Goal: Book appointment/travel/reservation

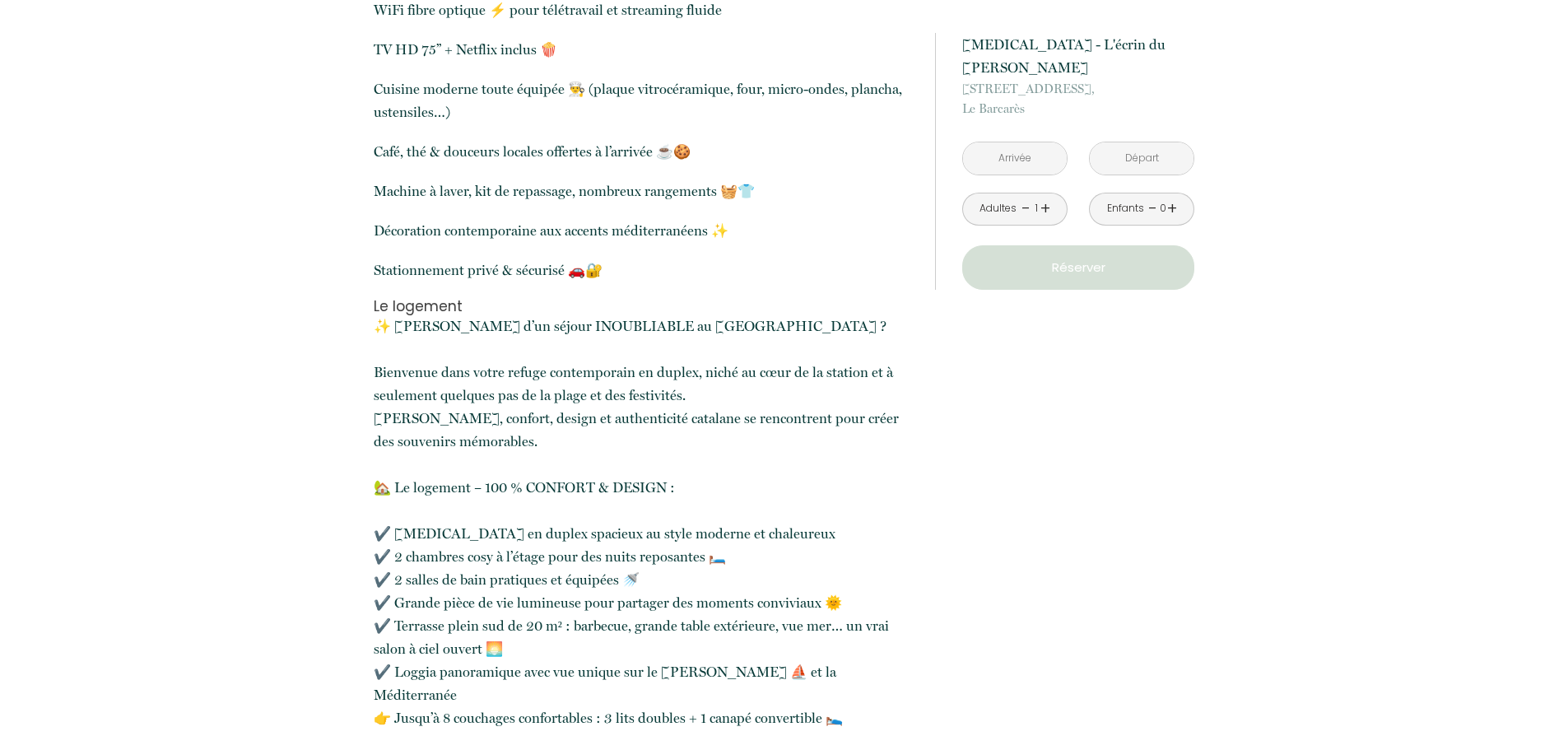
scroll to position [741, 0]
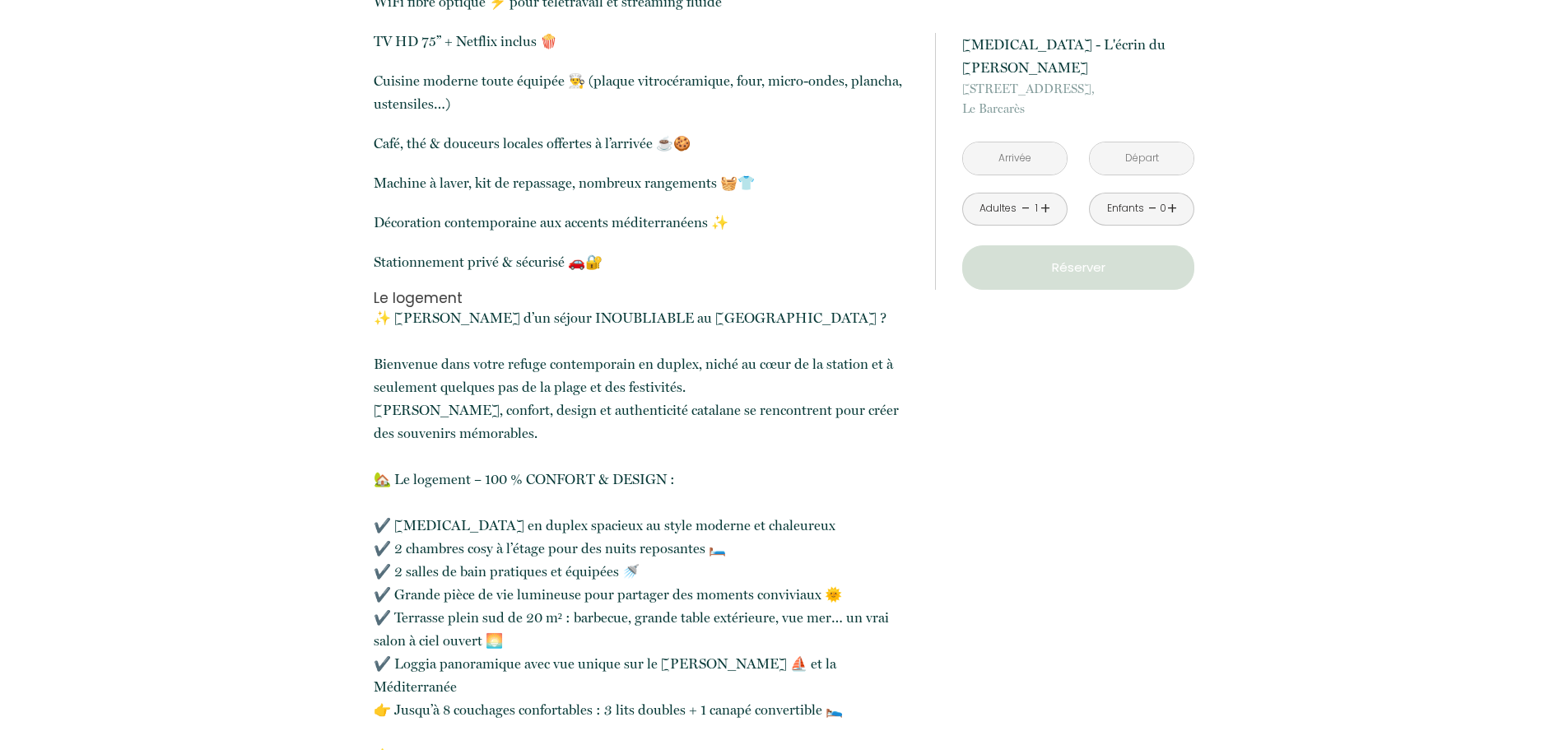
click at [1021, 143] on input "text" at bounding box center [1015, 158] width 104 height 32
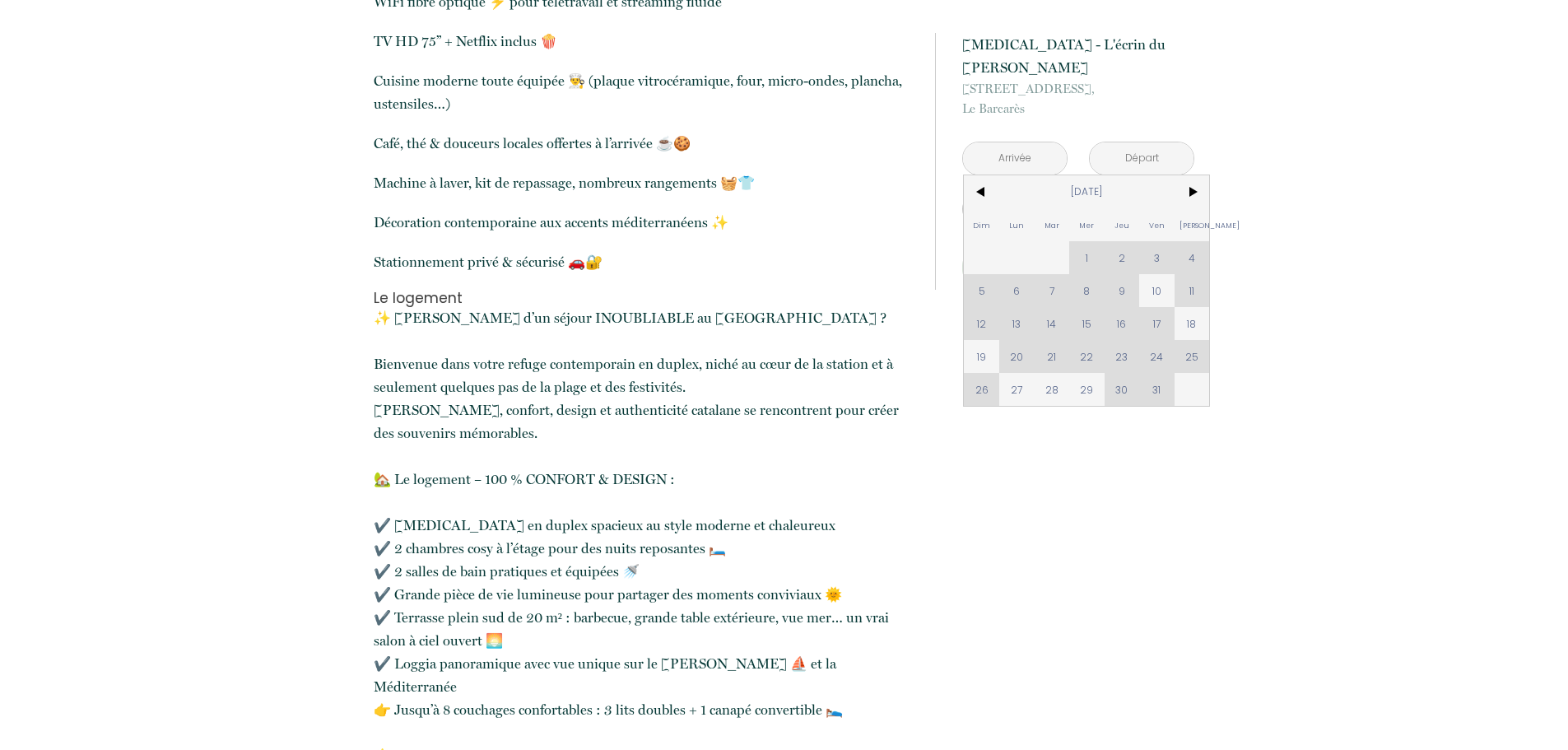
click at [1090, 235] on div "Dim Lun Mar Mer Jeu Ven Sam 1 2 3 4 5 6 7 8 9 10 11 12 13 14 15 16 17 18 19 20 …" at bounding box center [1087, 291] width 245 height 231
click at [1195, 175] on span ">" at bounding box center [1192, 192] width 35 height 33
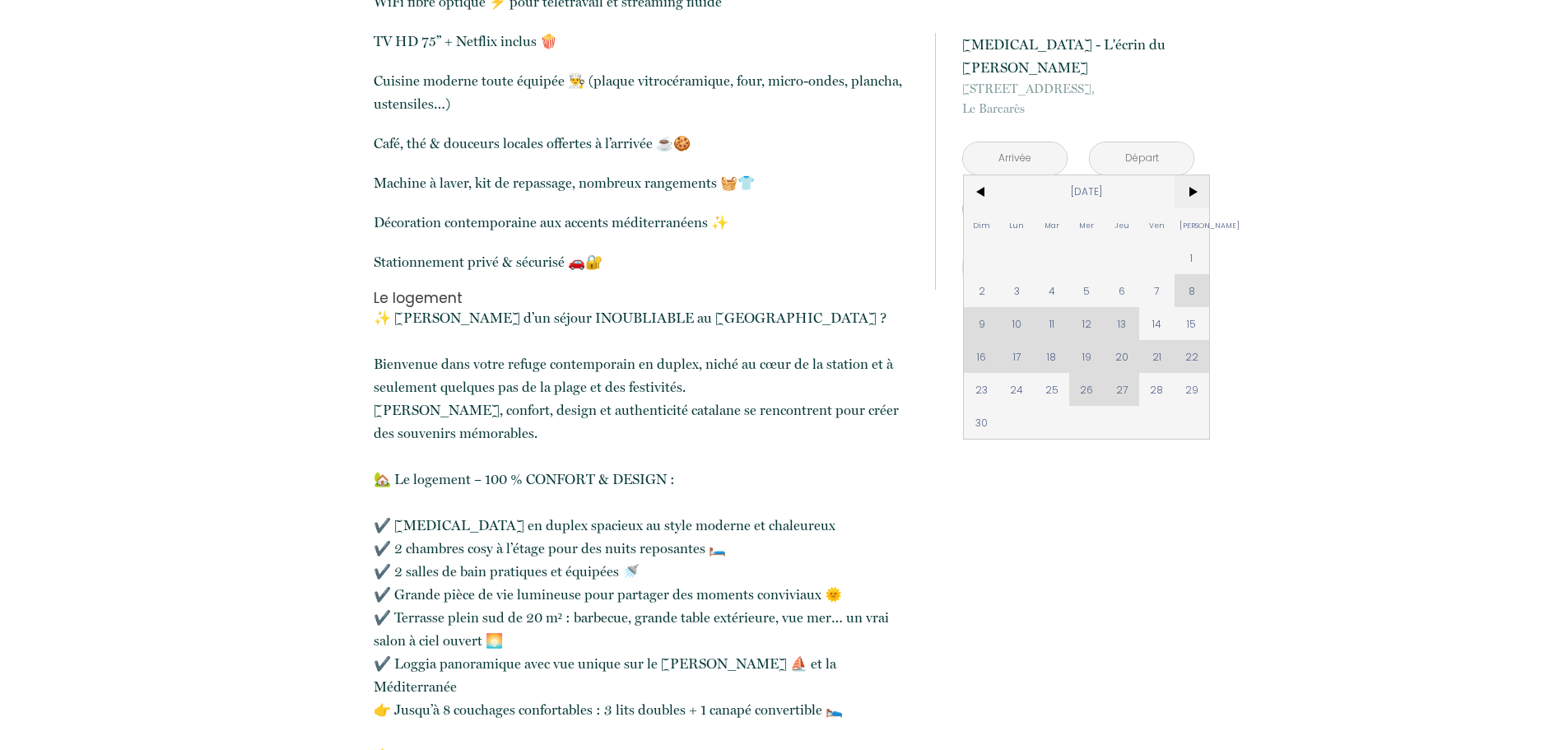
click at [1195, 175] on span ">" at bounding box center [1192, 192] width 35 height 33
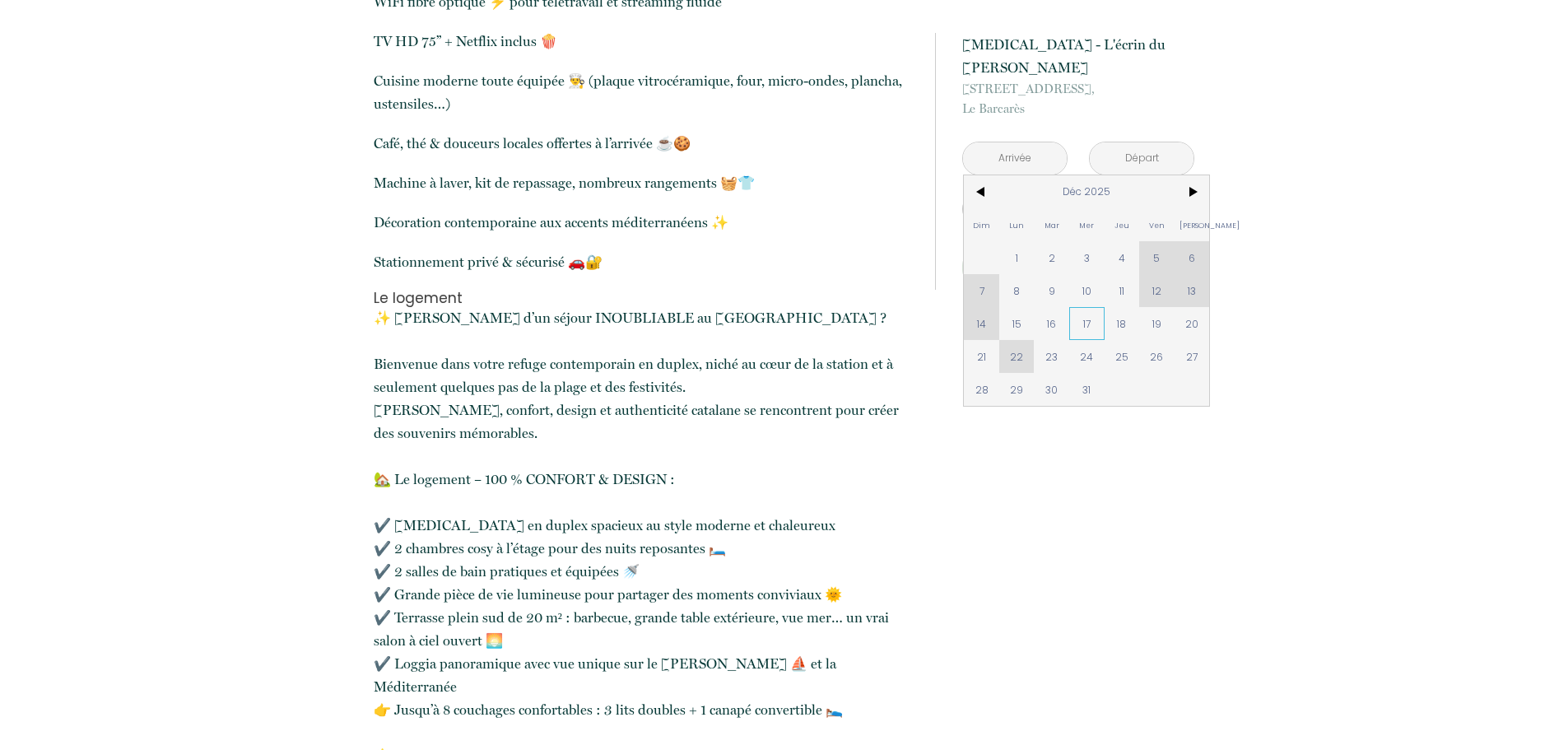
click at [1075, 307] on span "17" at bounding box center [1087, 323] width 35 height 33
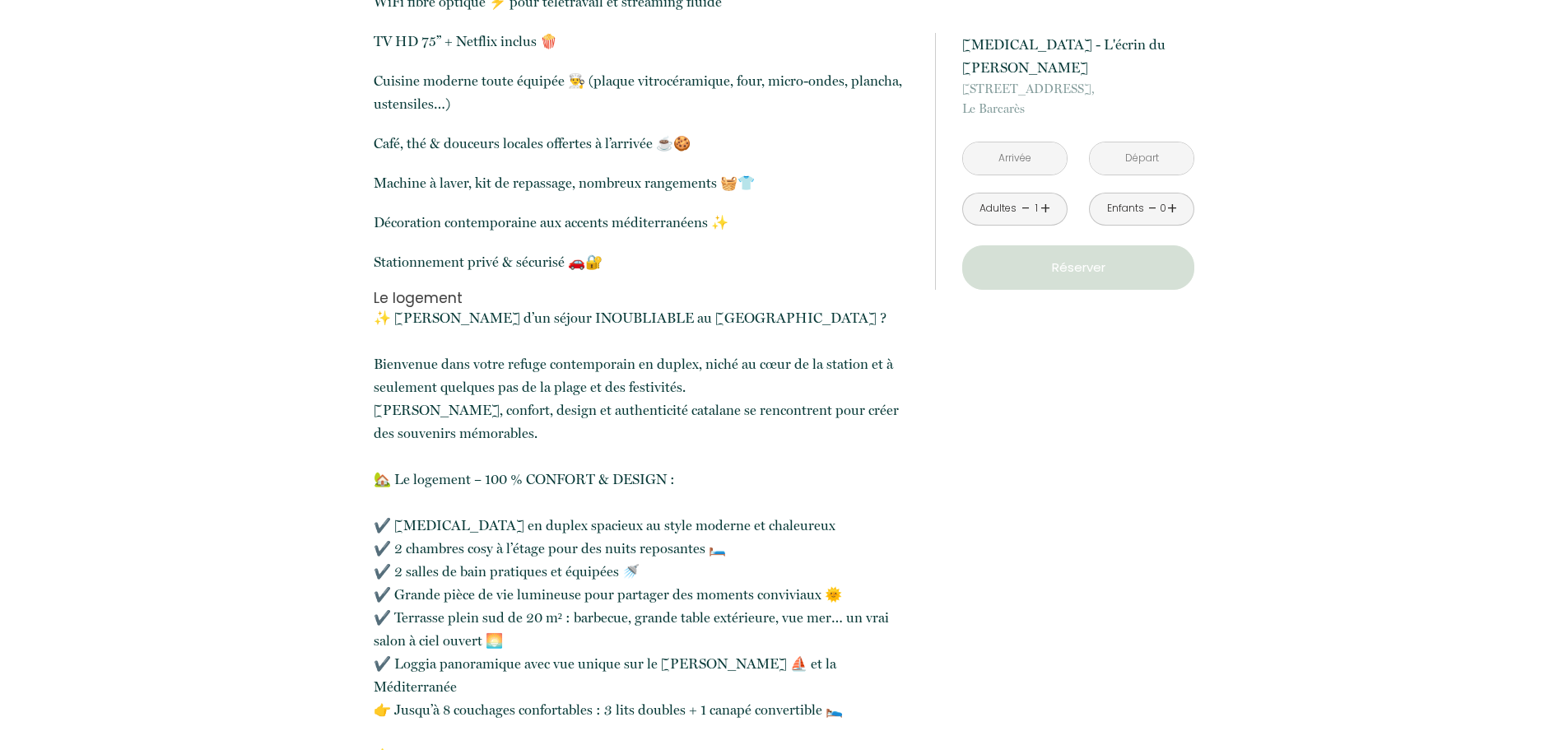
type input "[DATE]"
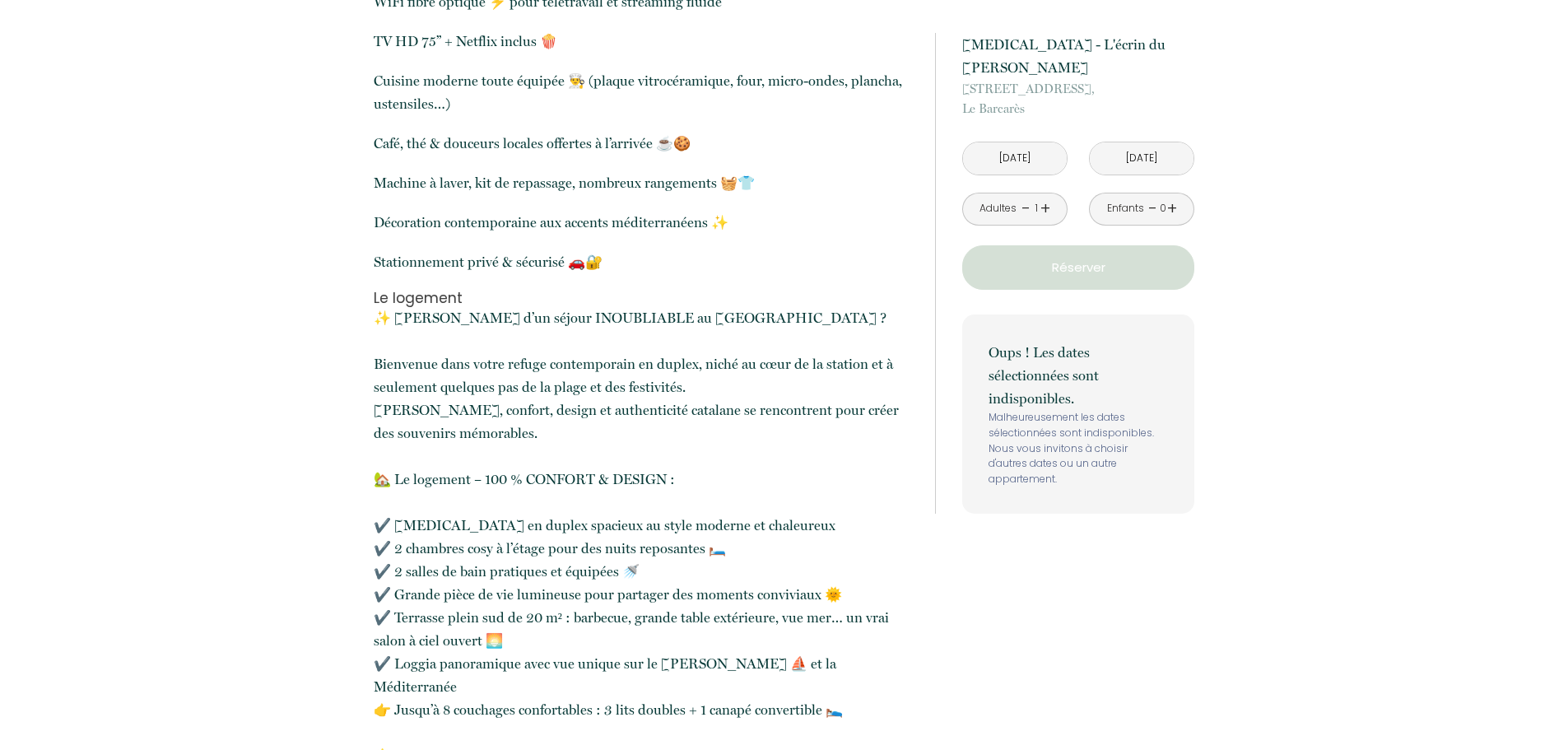
click at [1161, 296] on div "à partir de 225 € [MEDICAL_DATA] - L'écrin du [PERSON_NAME] [STREET_ADDRESS][DA…" at bounding box center [1065, 273] width 260 height 547
click at [1149, 143] on input "[DATE]" at bounding box center [1142, 158] width 104 height 32
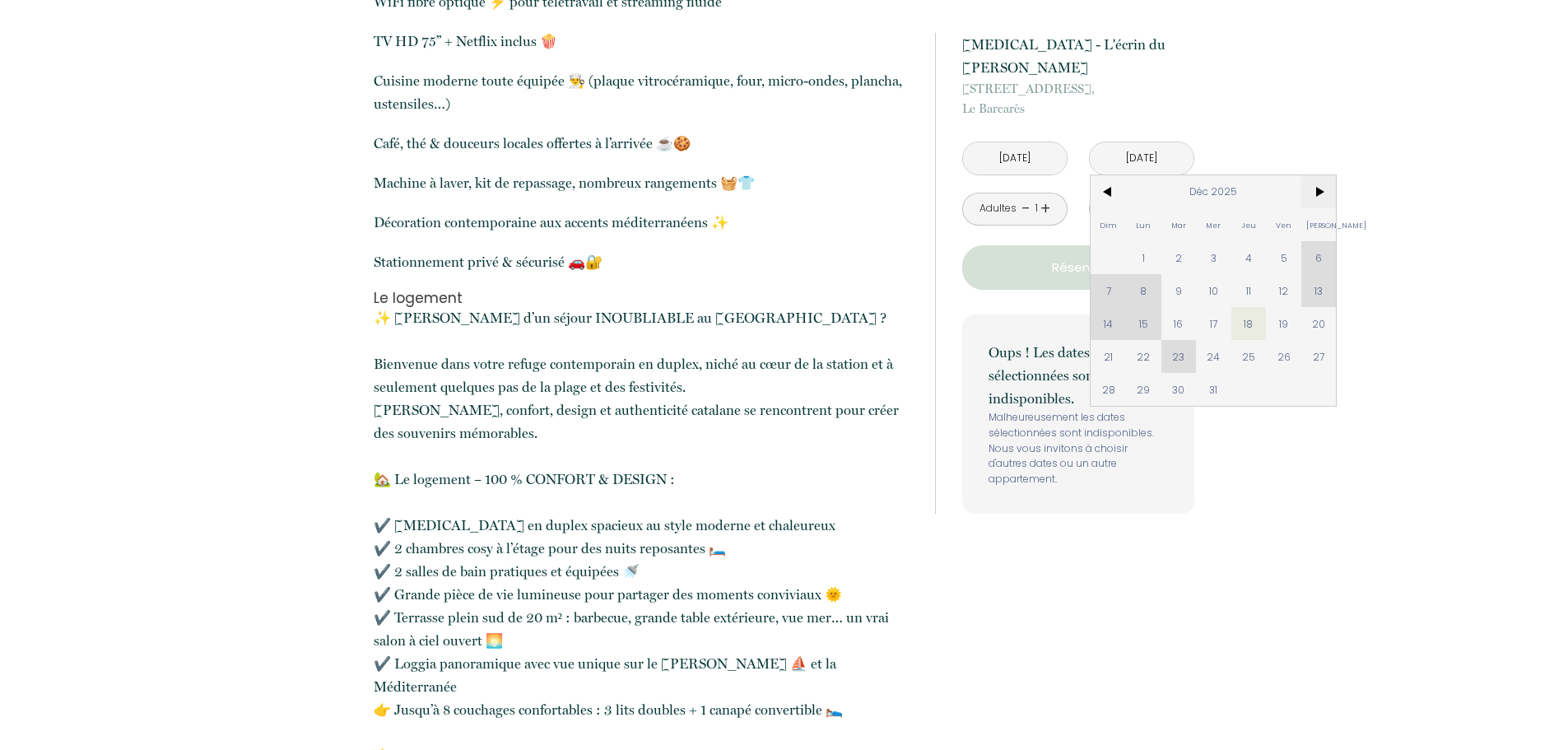
click at [1317, 175] on span ">" at bounding box center [1319, 192] width 35 height 33
click at [1117, 175] on span "<" at bounding box center [1108, 192] width 35 height 33
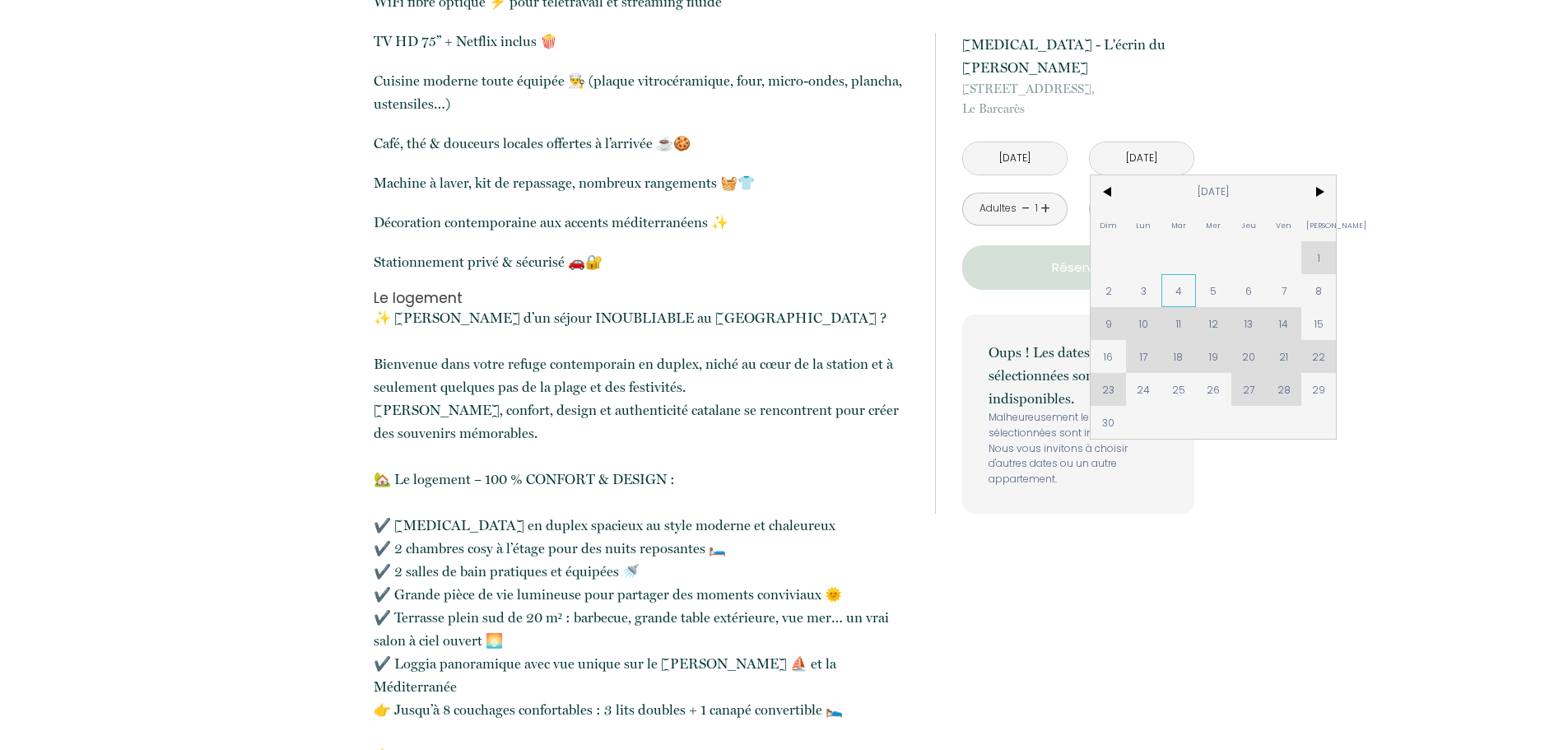
click at [1184, 274] on span "4" at bounding box center [1178, 291] width 35 height 33
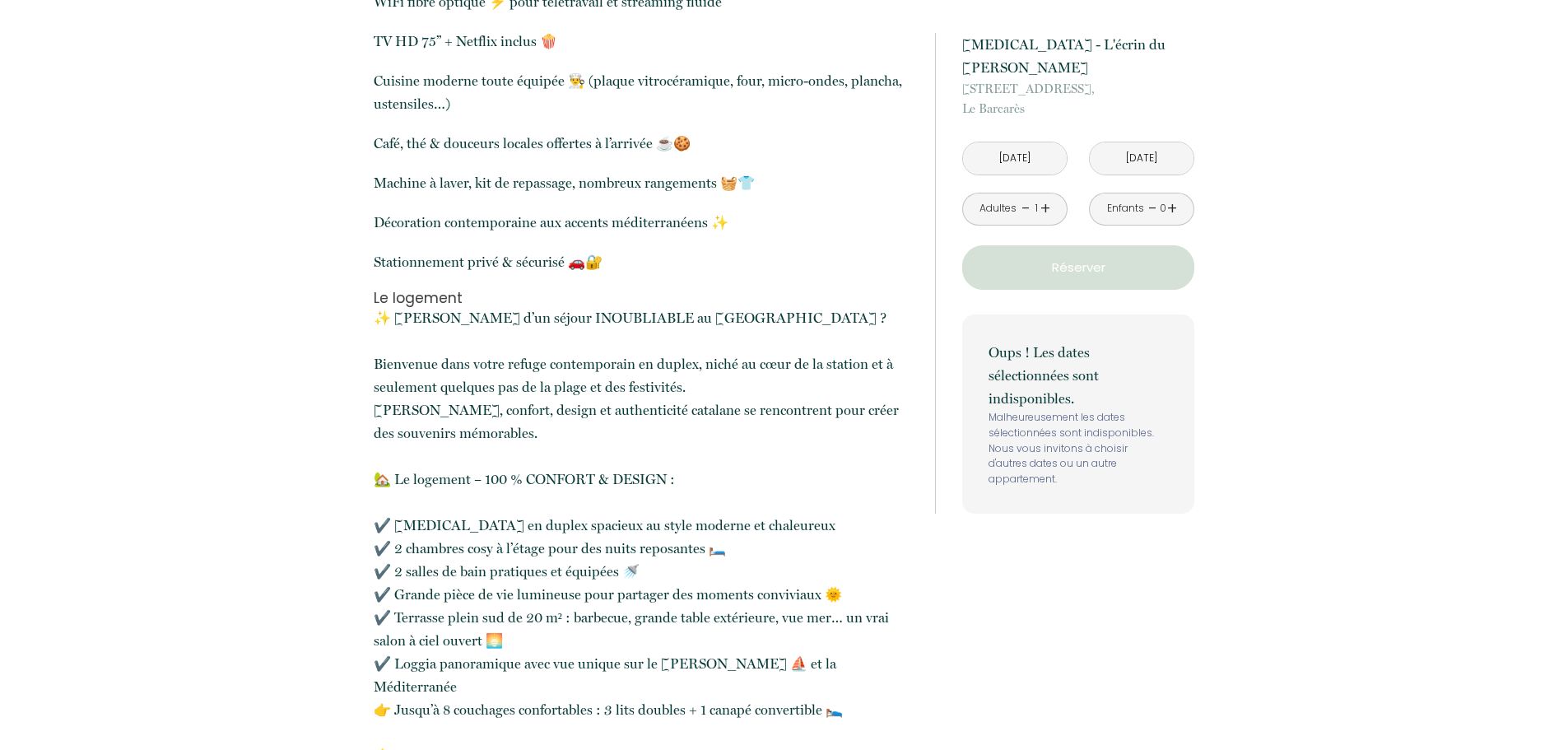
type input "[DATE]"
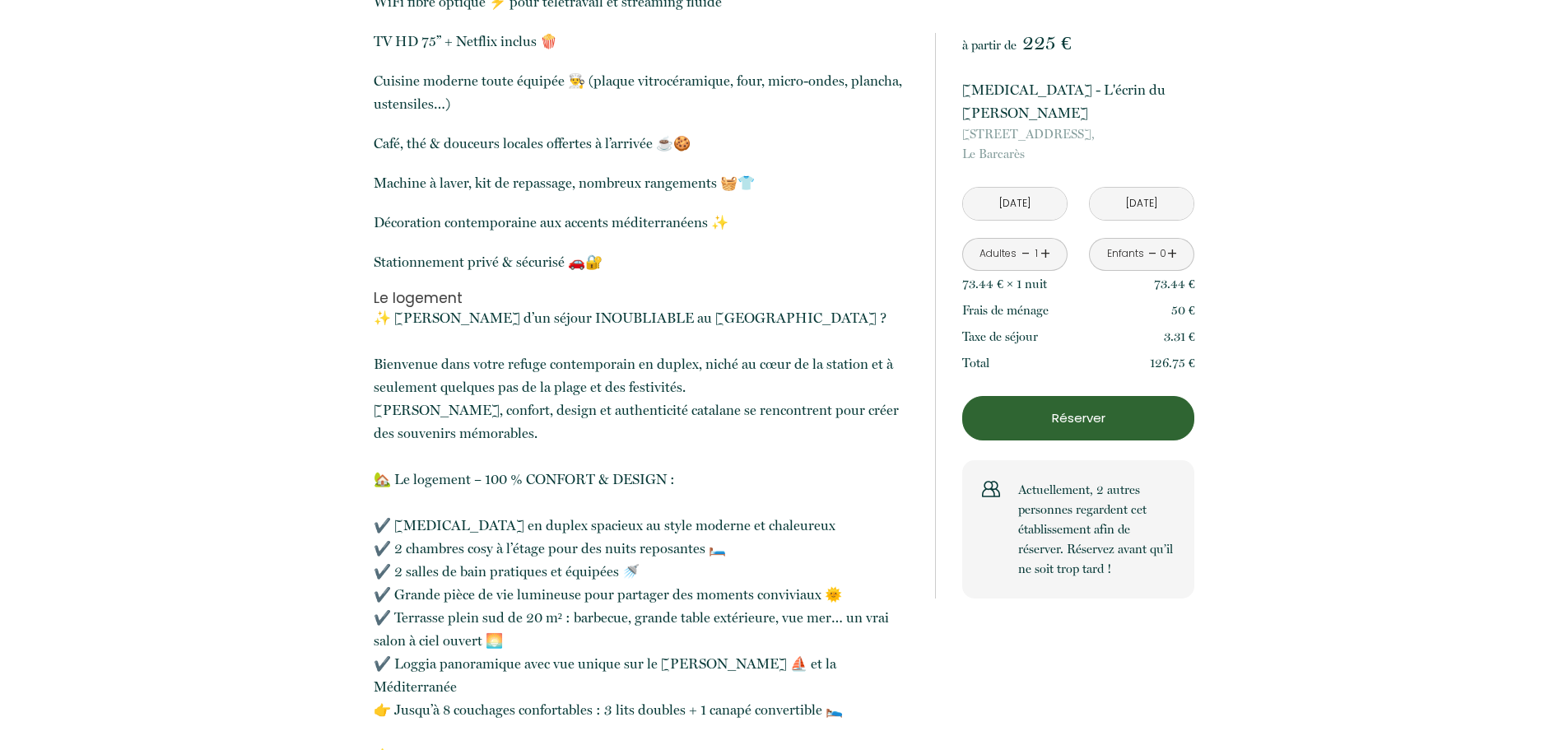
click at [1137, 188] on input "[DATE]" at bounding box center [1142, 203] width 104 height 32
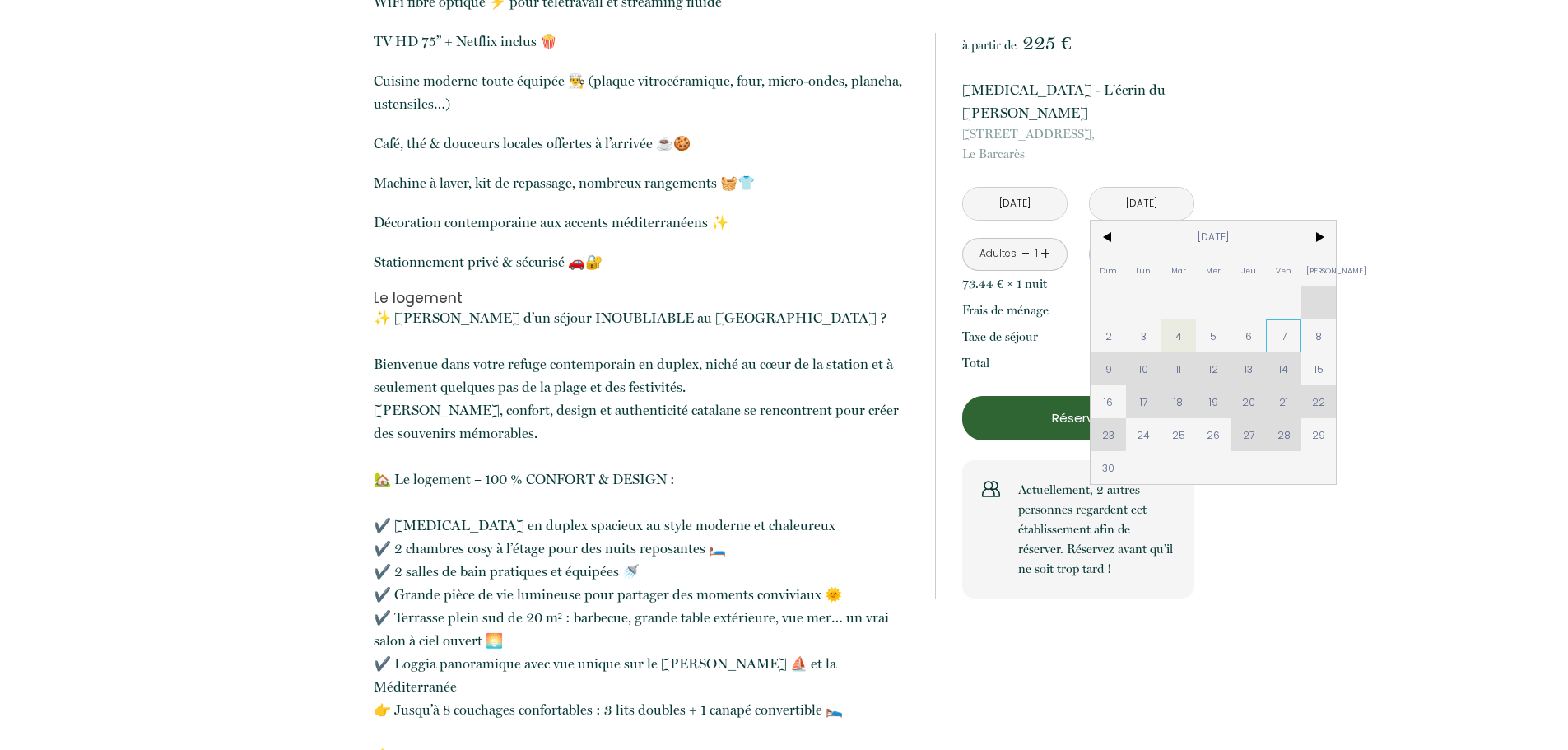
click at [1278, 320] on span "7" at bounding box center [1284, 336] width 35 height 33
type input "[DATE]"
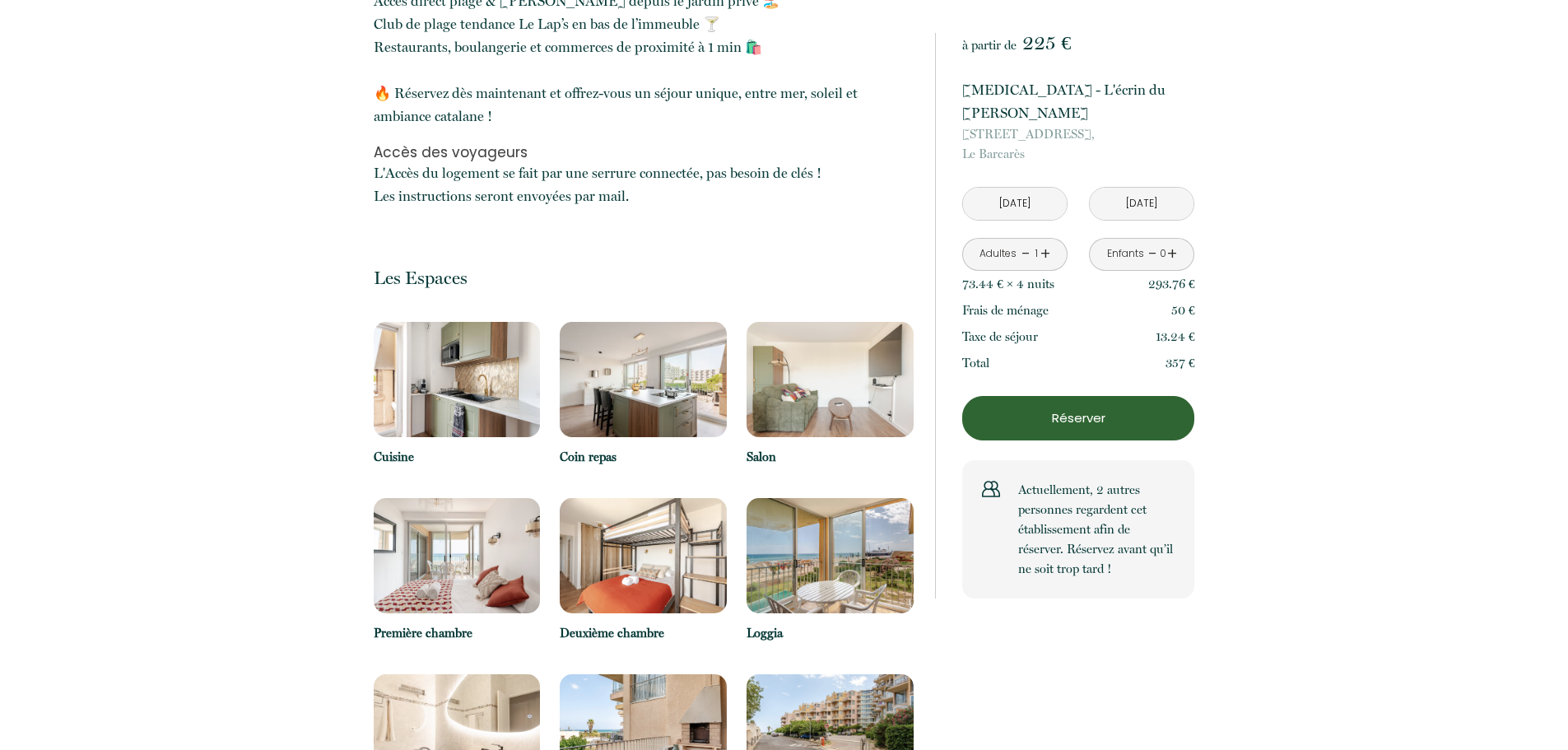
scroll to position [1894, 0]
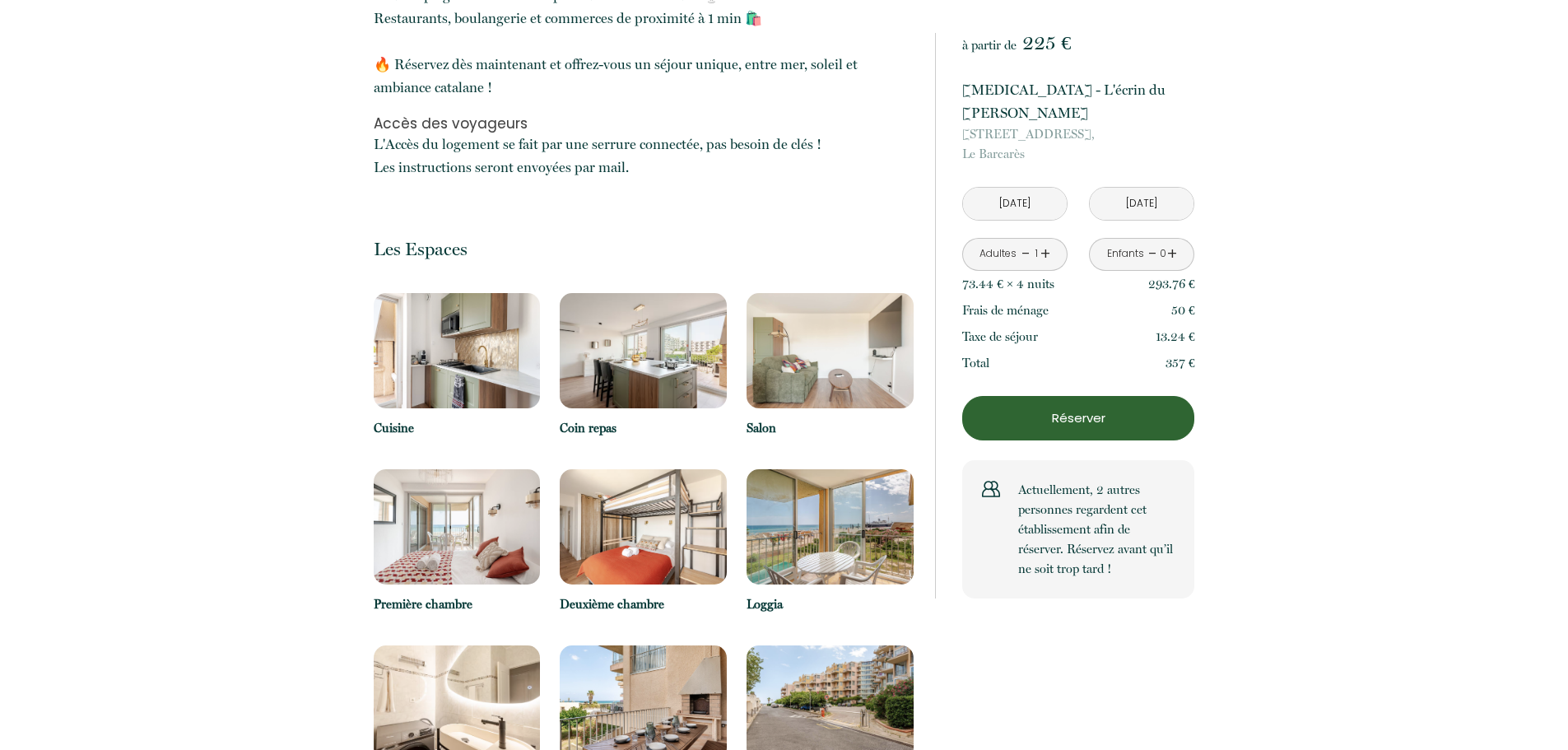
click at [473, 314] on img at bounding box center [458, 350] width 167 height 115
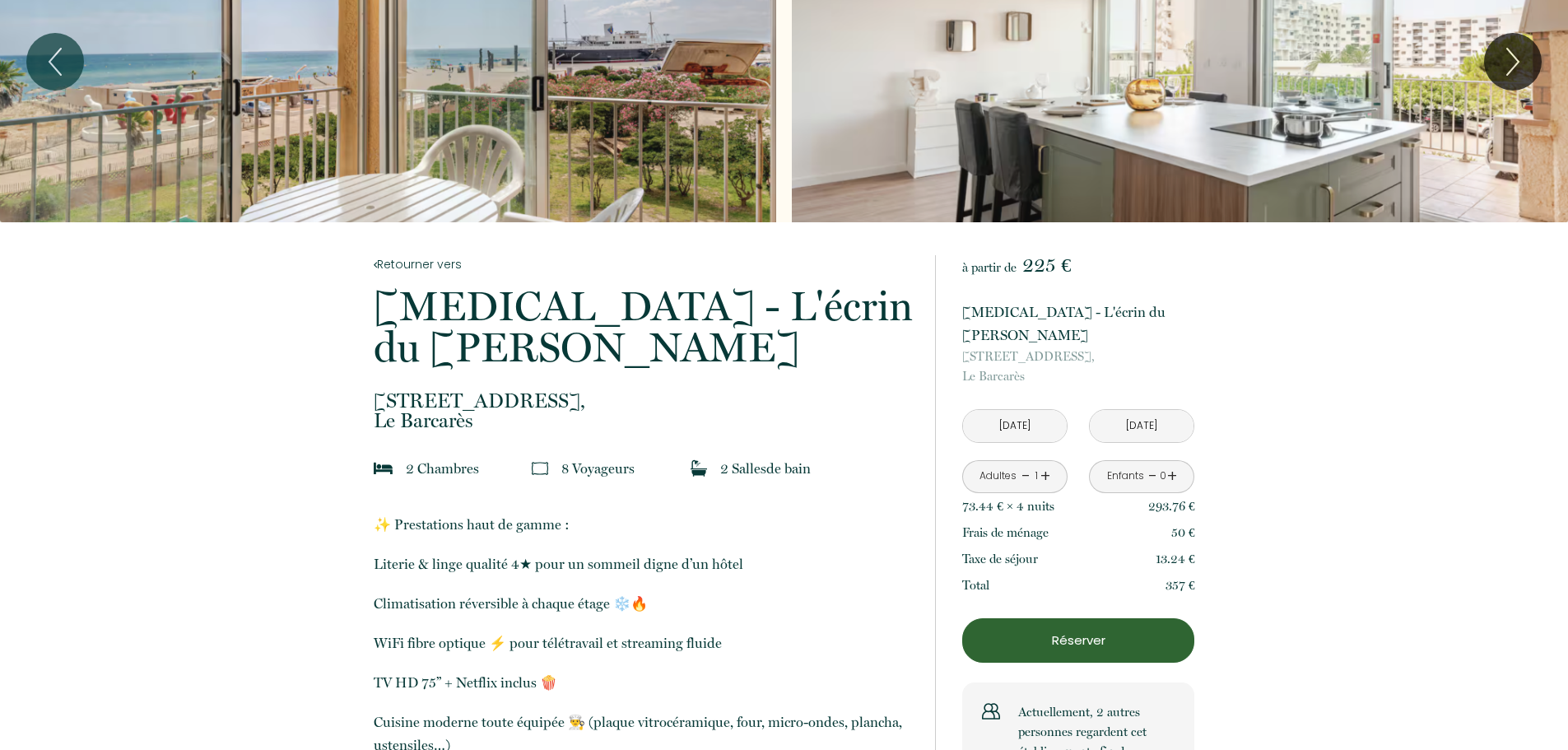
scroll to position [0, 0]
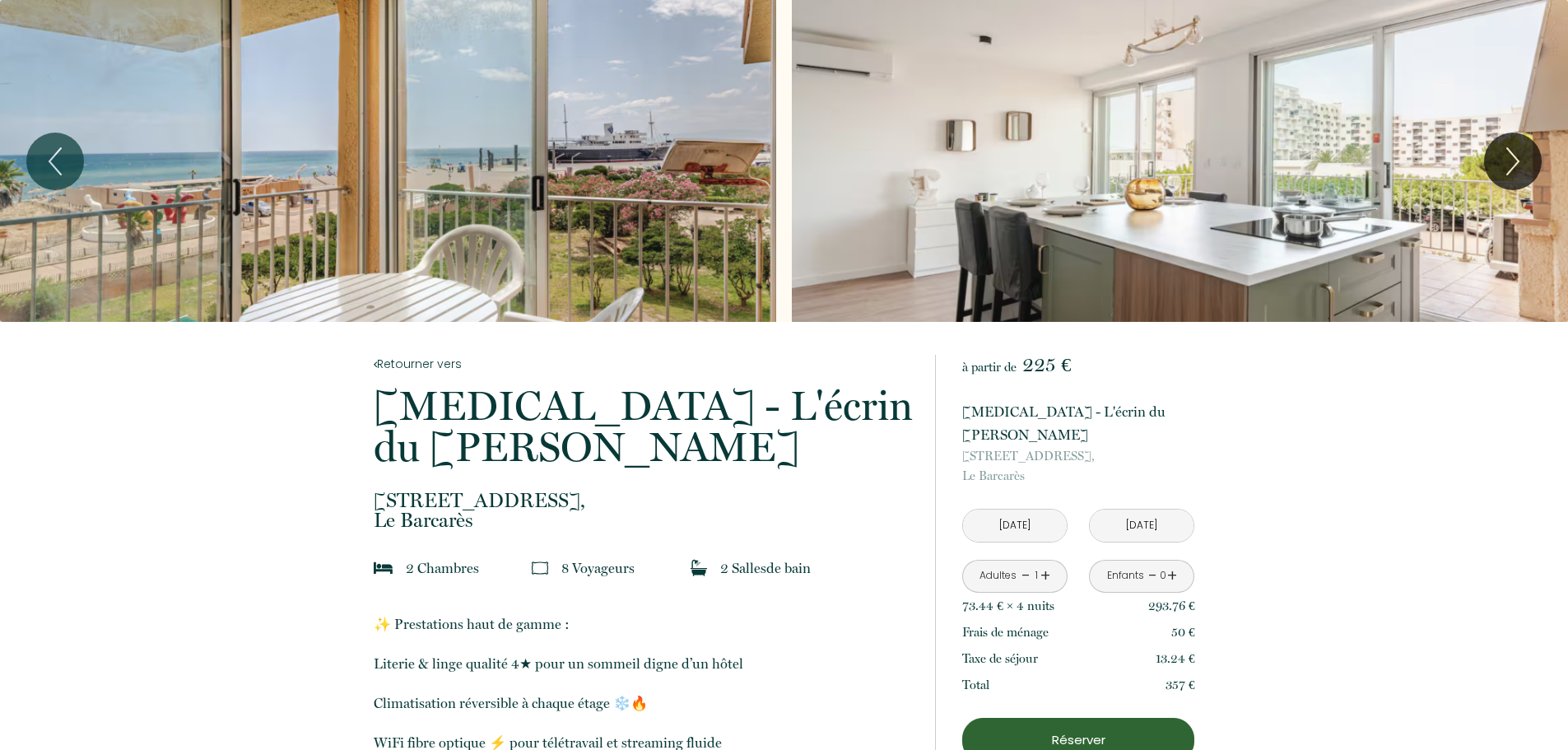
click at [478, 218] on div "Slideshow" at bounding box center [388, 161] width 776 height 322
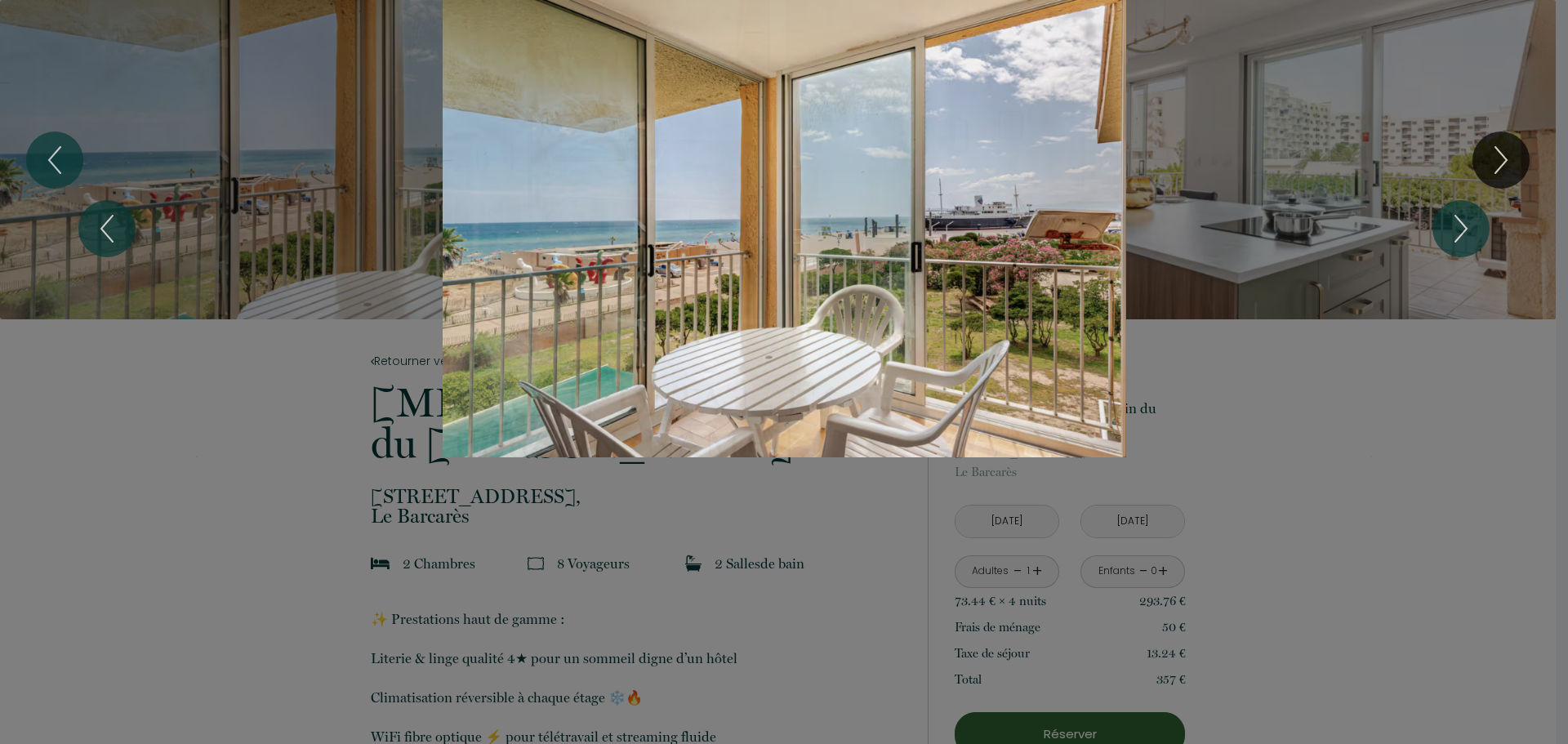
click at [1489, 158] on div "1 2 3 4 5 6 7 8 9 10 11 12 13 14 15 16 17 18 19 20" at bounding box center [784, 229] width 1568 height 458
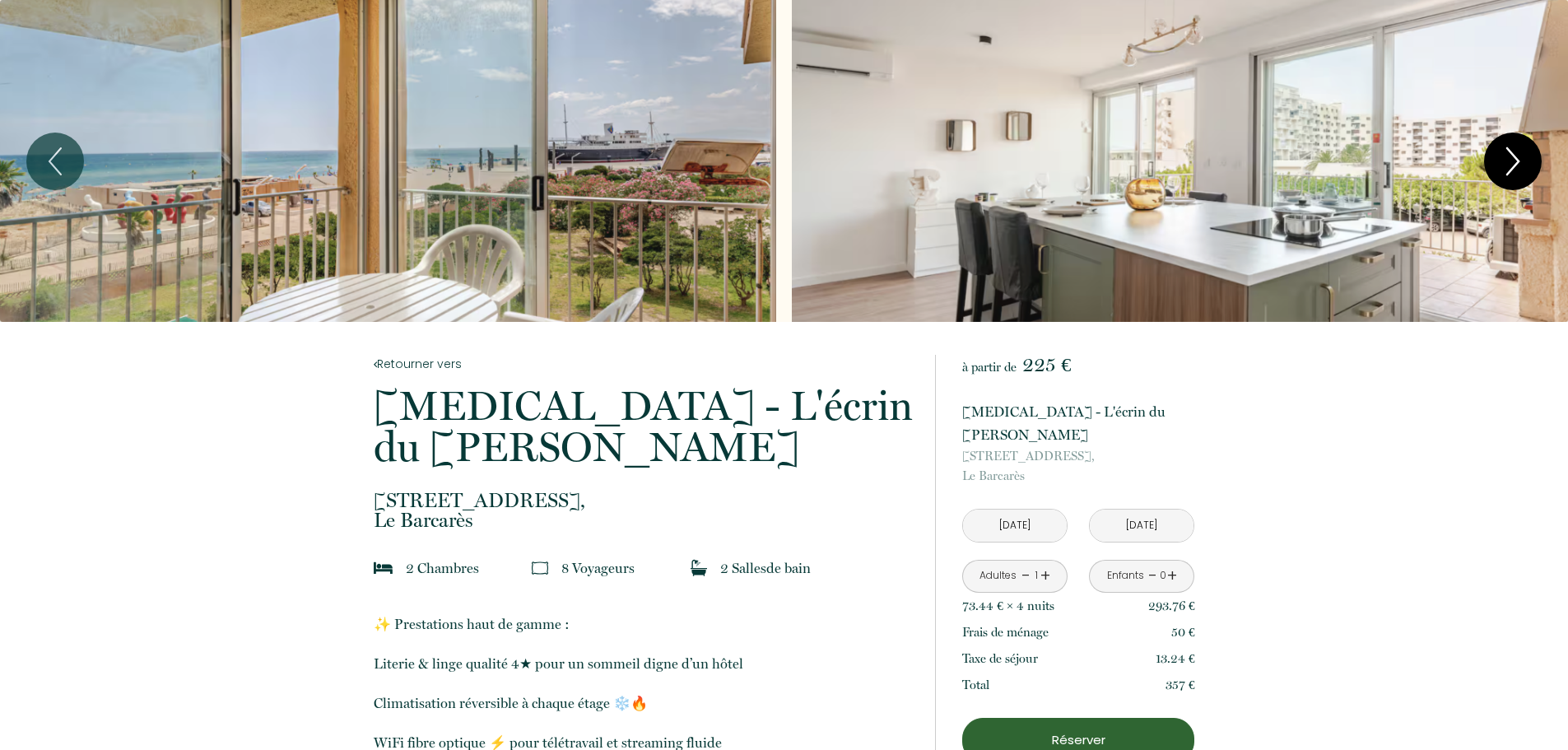
click at [1507, 158] on icon "Next" at bounding box center [1514, 162] width 35 height 49
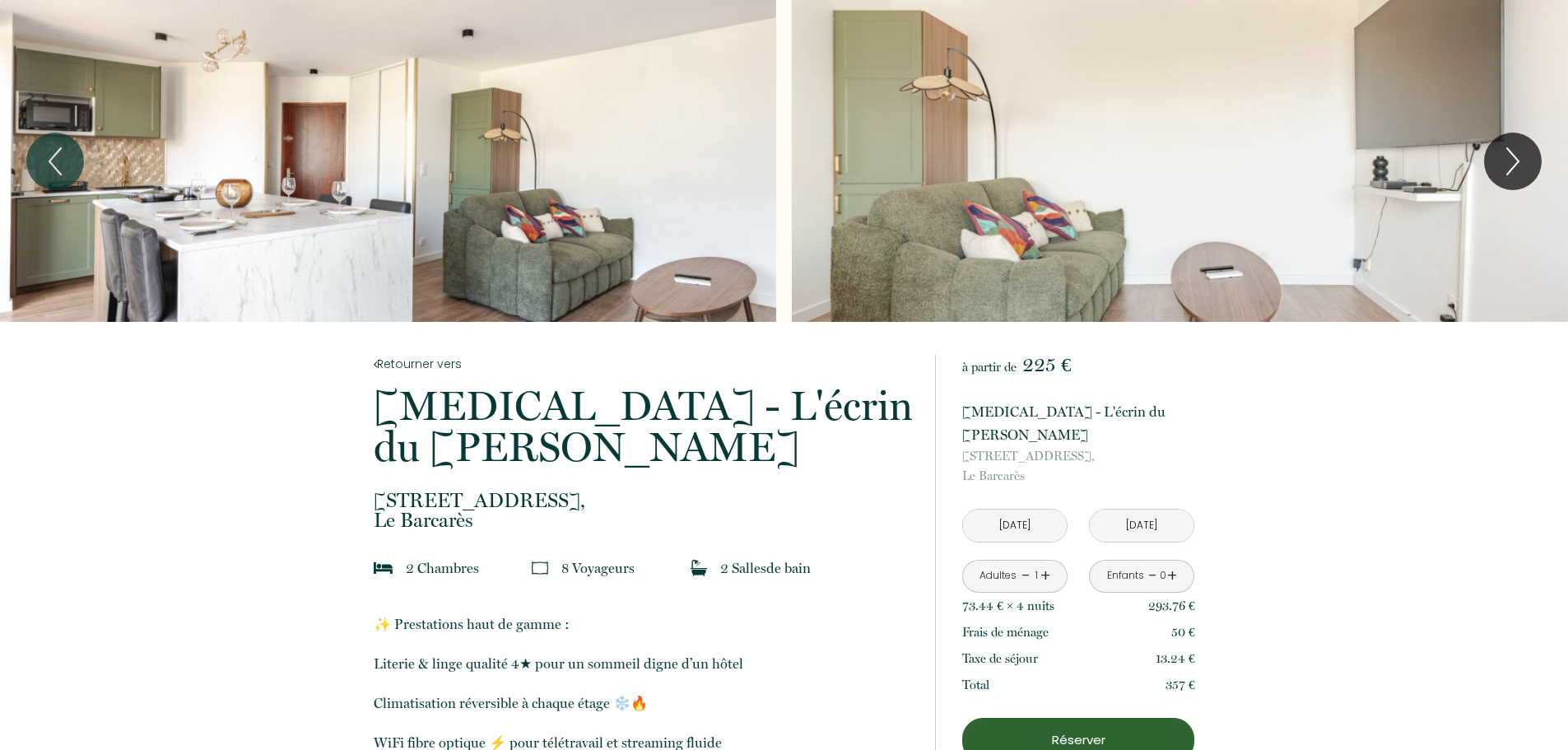
click at [498, 185] on div "Slideshow" at bounding box center [388, 161] width 776 height 322
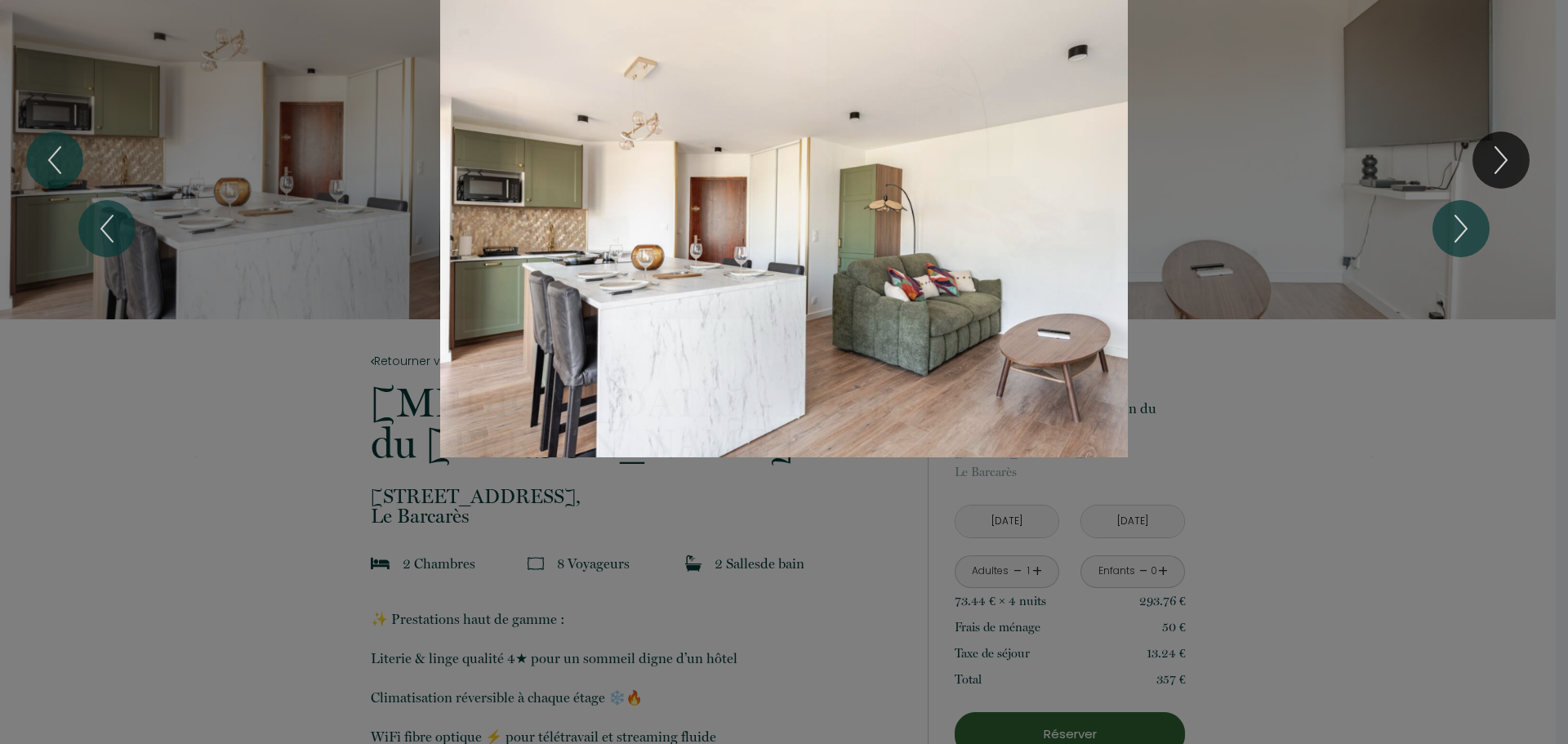
click at [1501, 161] on div "1 2 3 4 5 6 7 8 9 10 11 12 13 14 15 16 17 18 19 20" at bounding box center [784, 229] width 1568 height 458
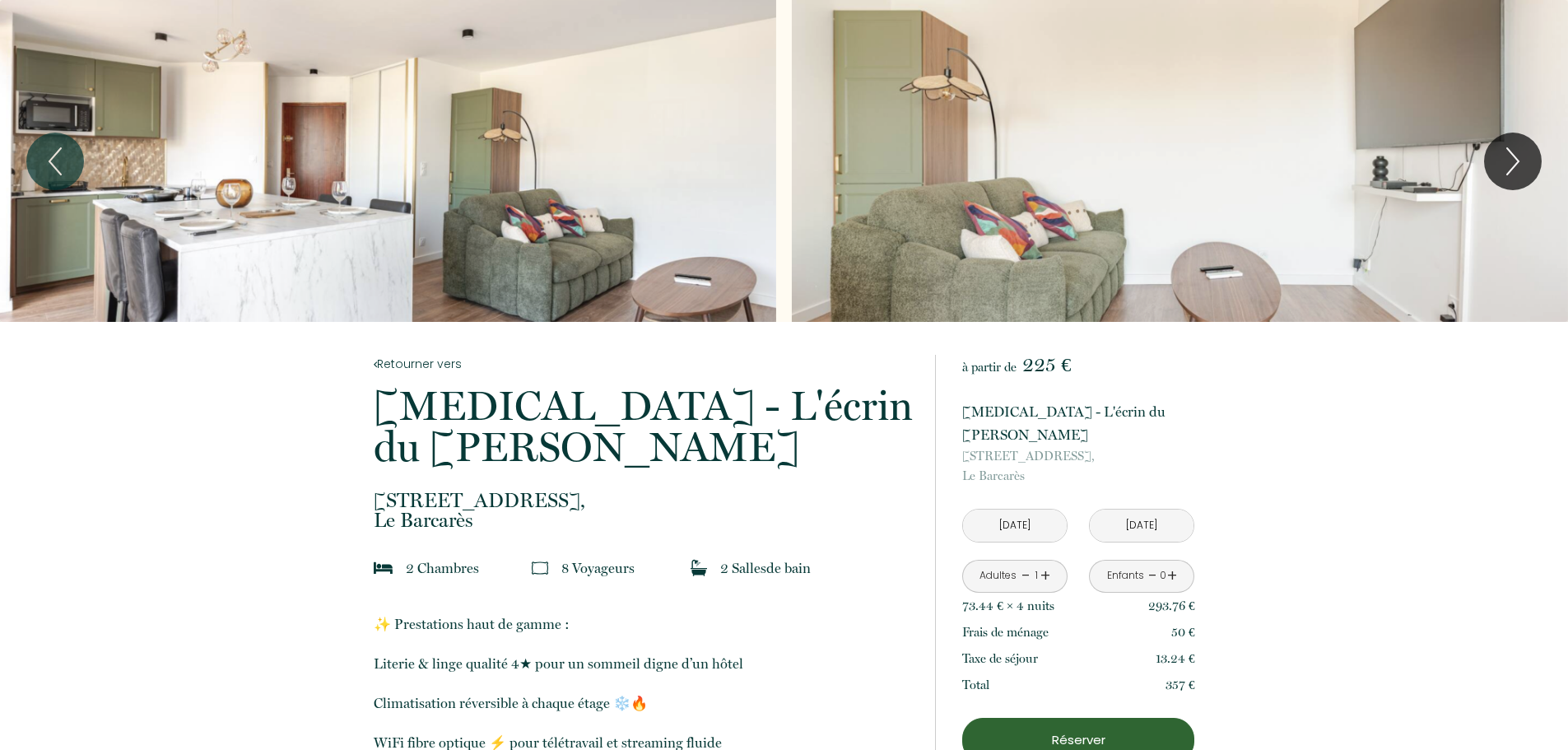
click at [1198, 199] on div "Slideshow" at bounding box center [1179, 161] width 776 height 322
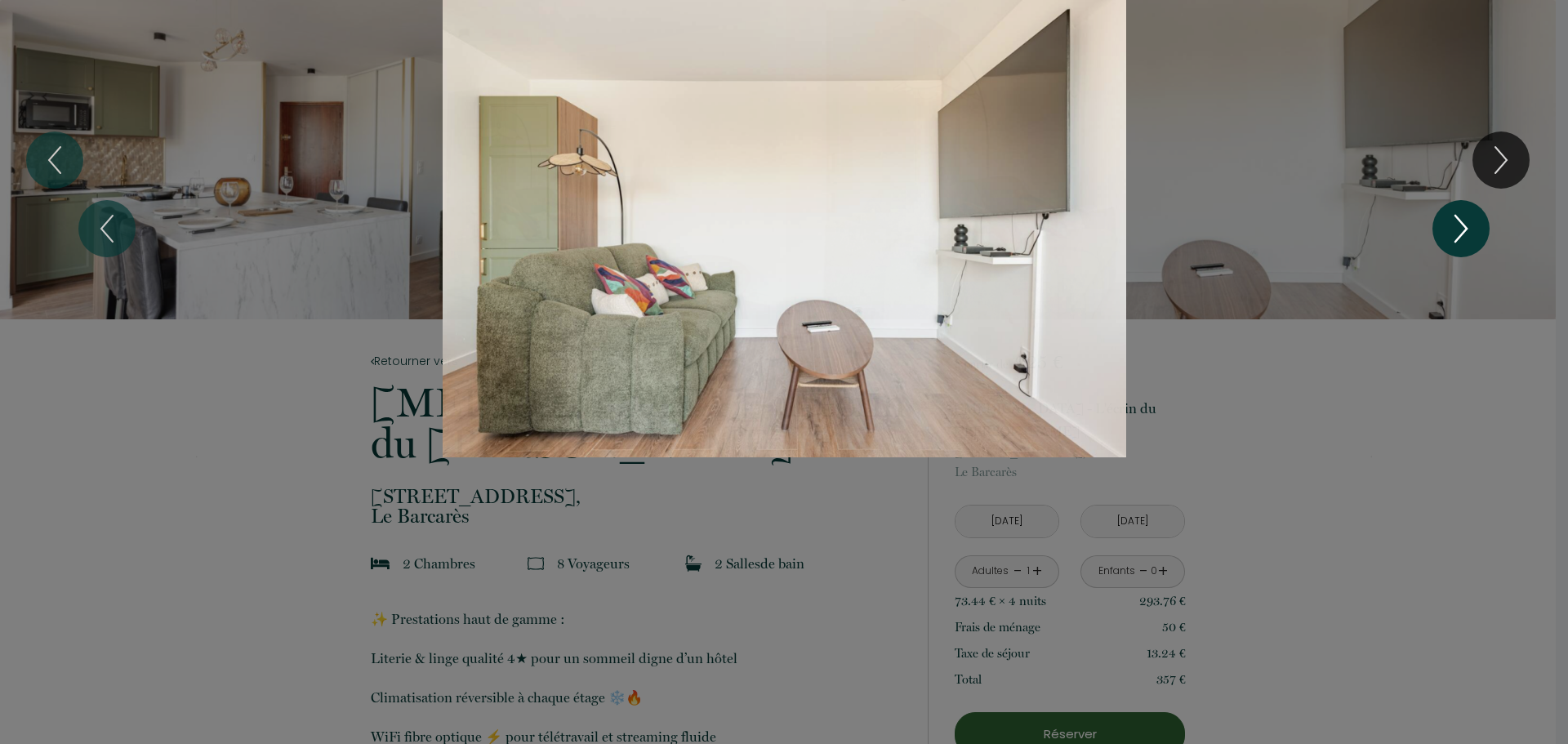
click at [1448, 231] on icon "Next" at bounding box center [1461, 229] width 34 height 49
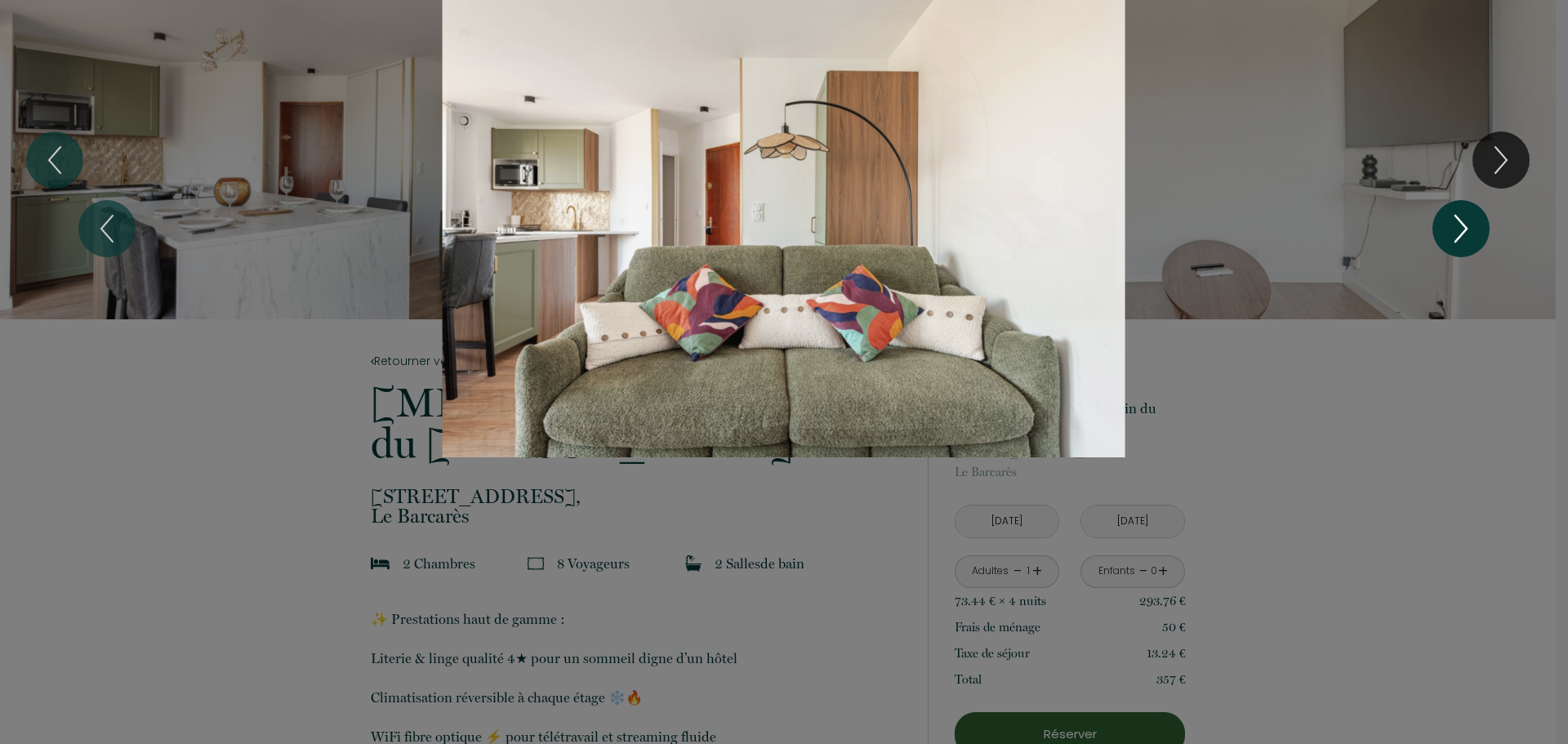
click at [1448, 231] on icon "Next" at bounding box center [1461, 229] width 34 height 49
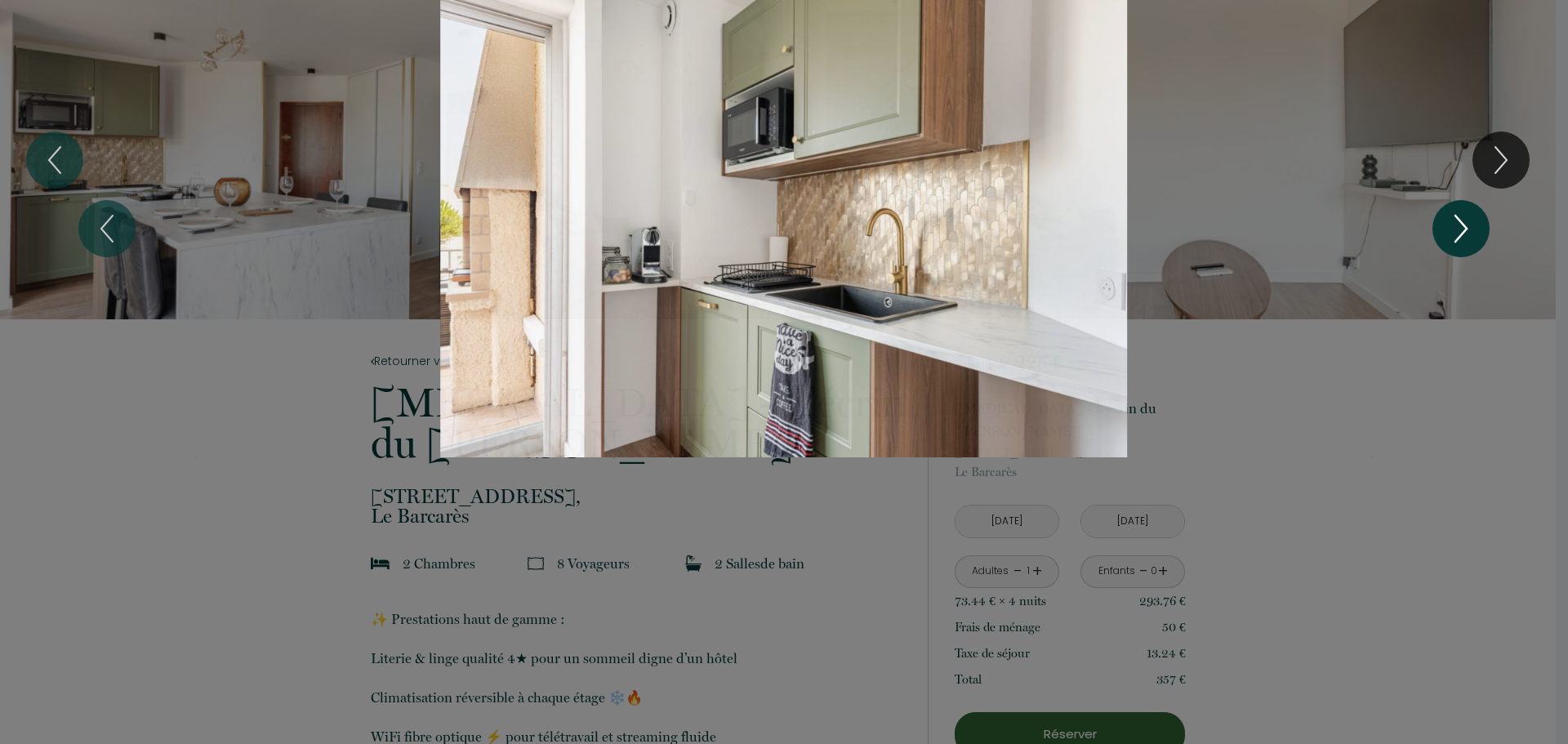
click at [1448, 231] on icon "Next" at bounding box center [1461, 229] width 34 height 49
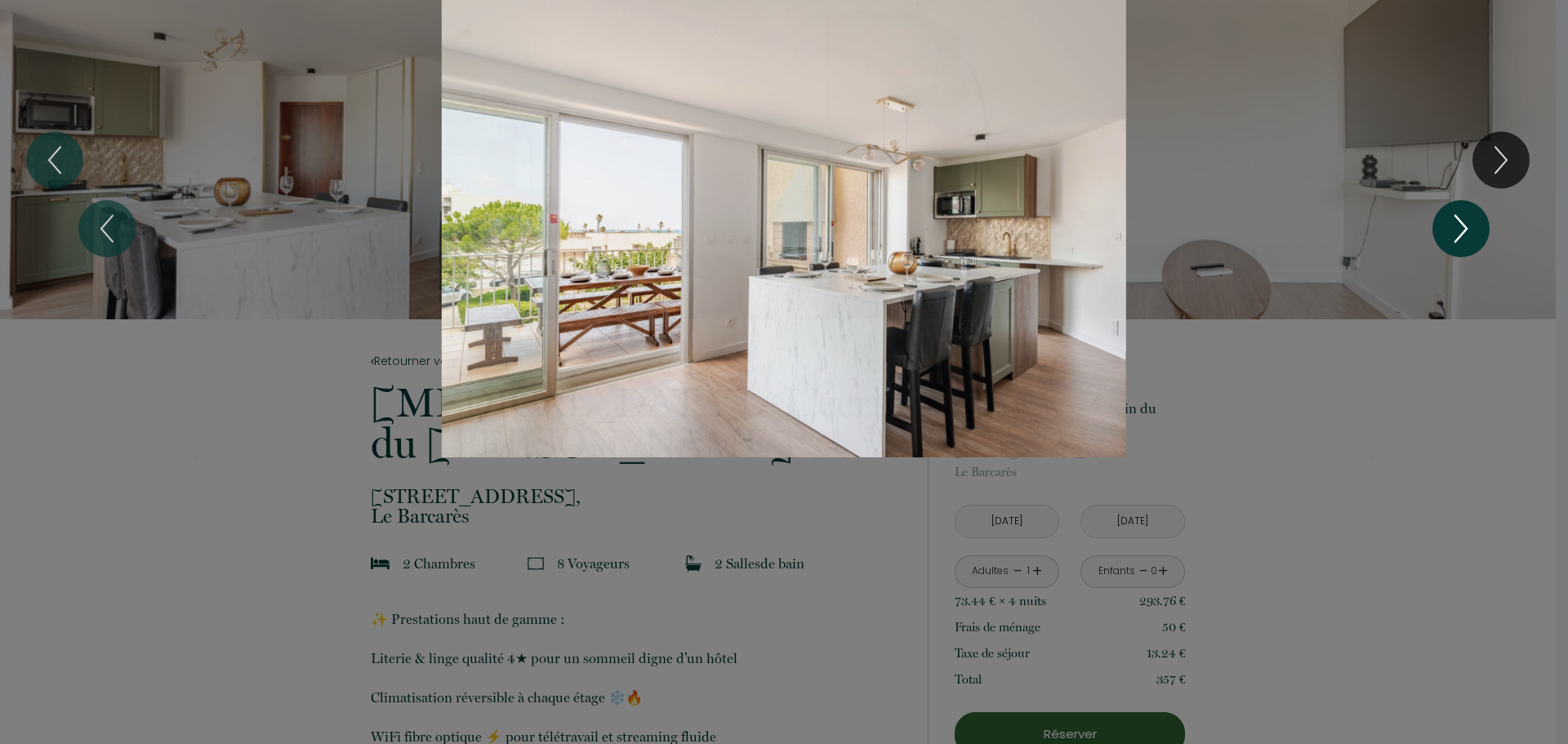
click at [1448, 231] on icon "Next" at bounding box center [1461, 229] width 34 height 49
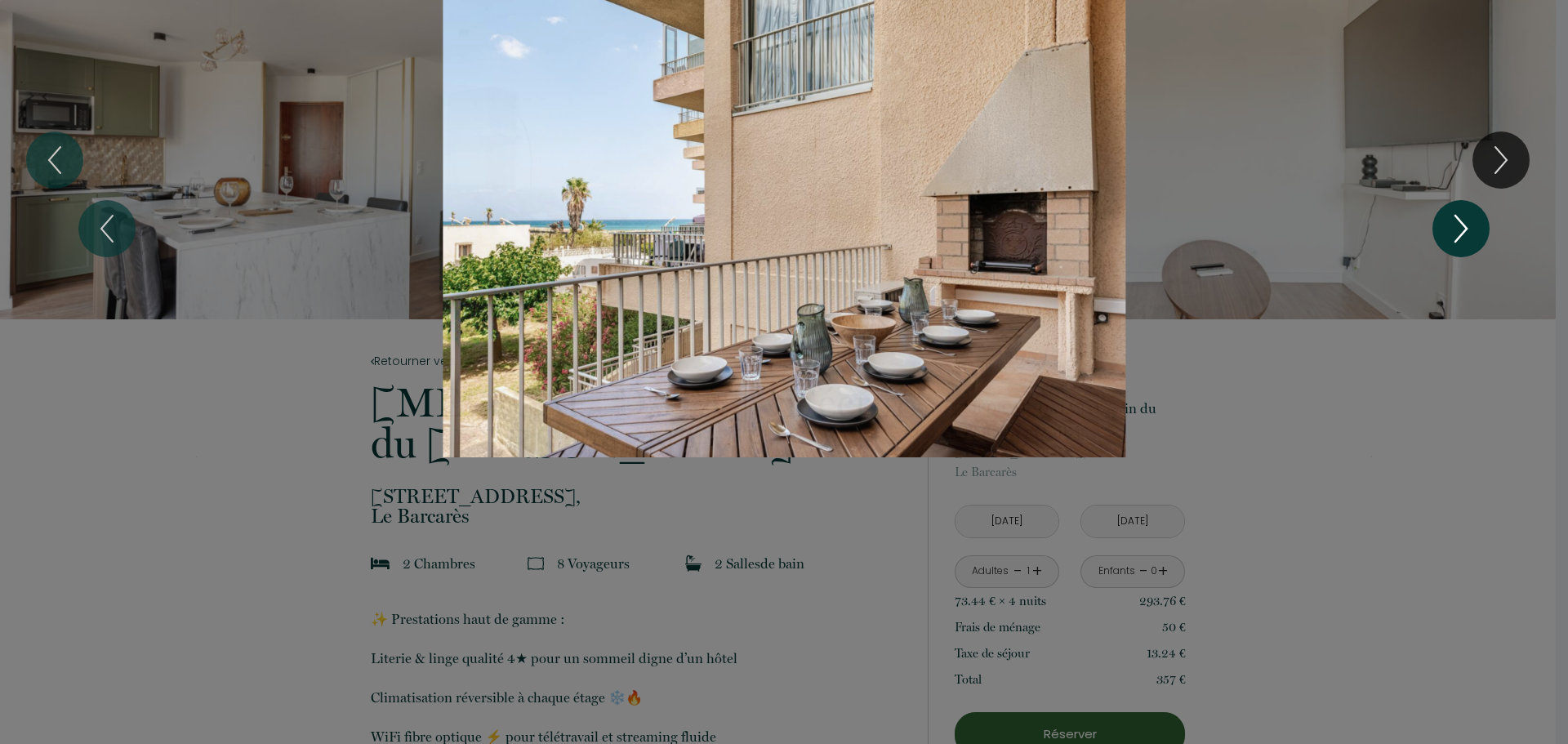
click at [1448, 231] on icon "Next" at bounding box center [1461, 229] width 34 height 49
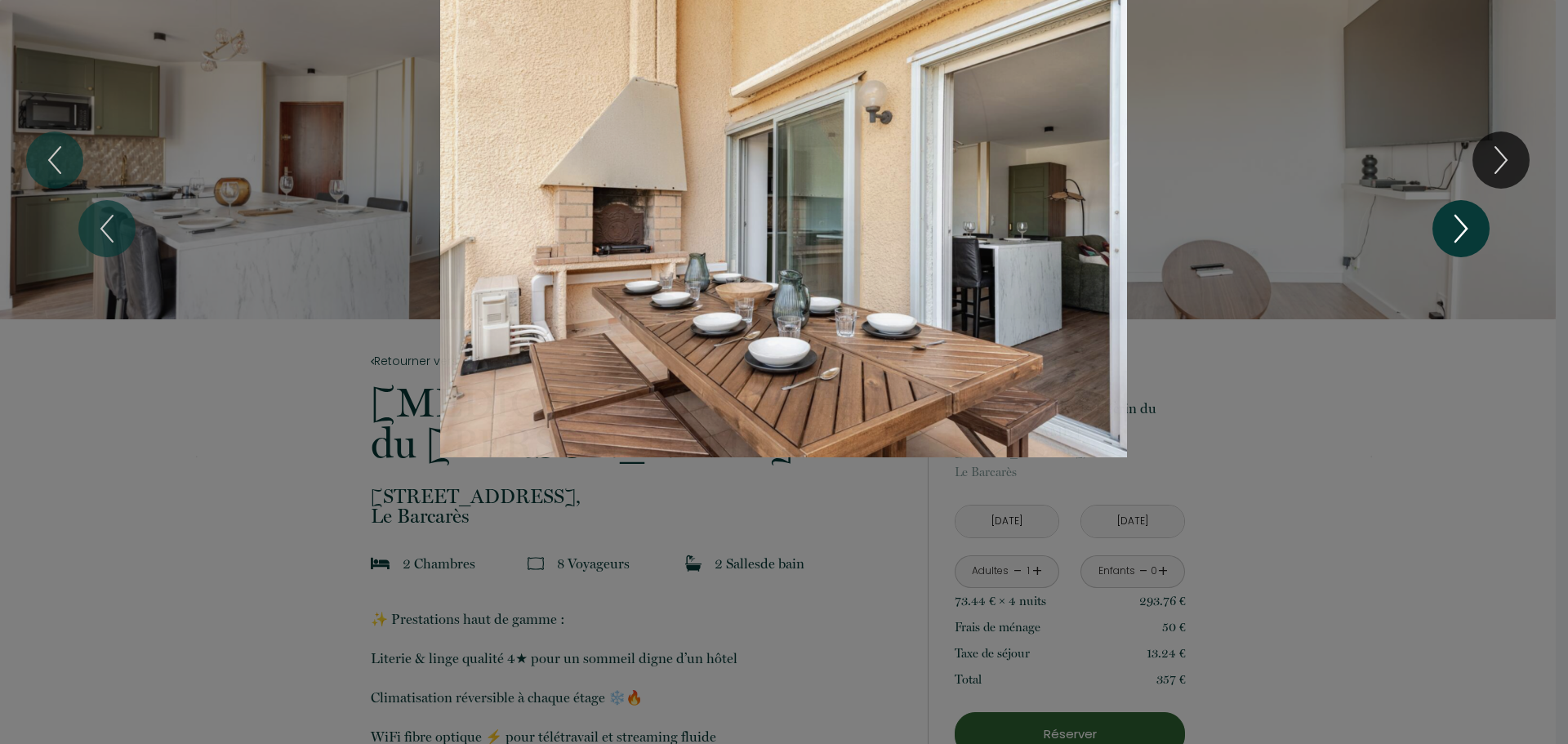
click at [1448, 231] on icon "Next" at bounding box center [1461, 229] width 34 height 49
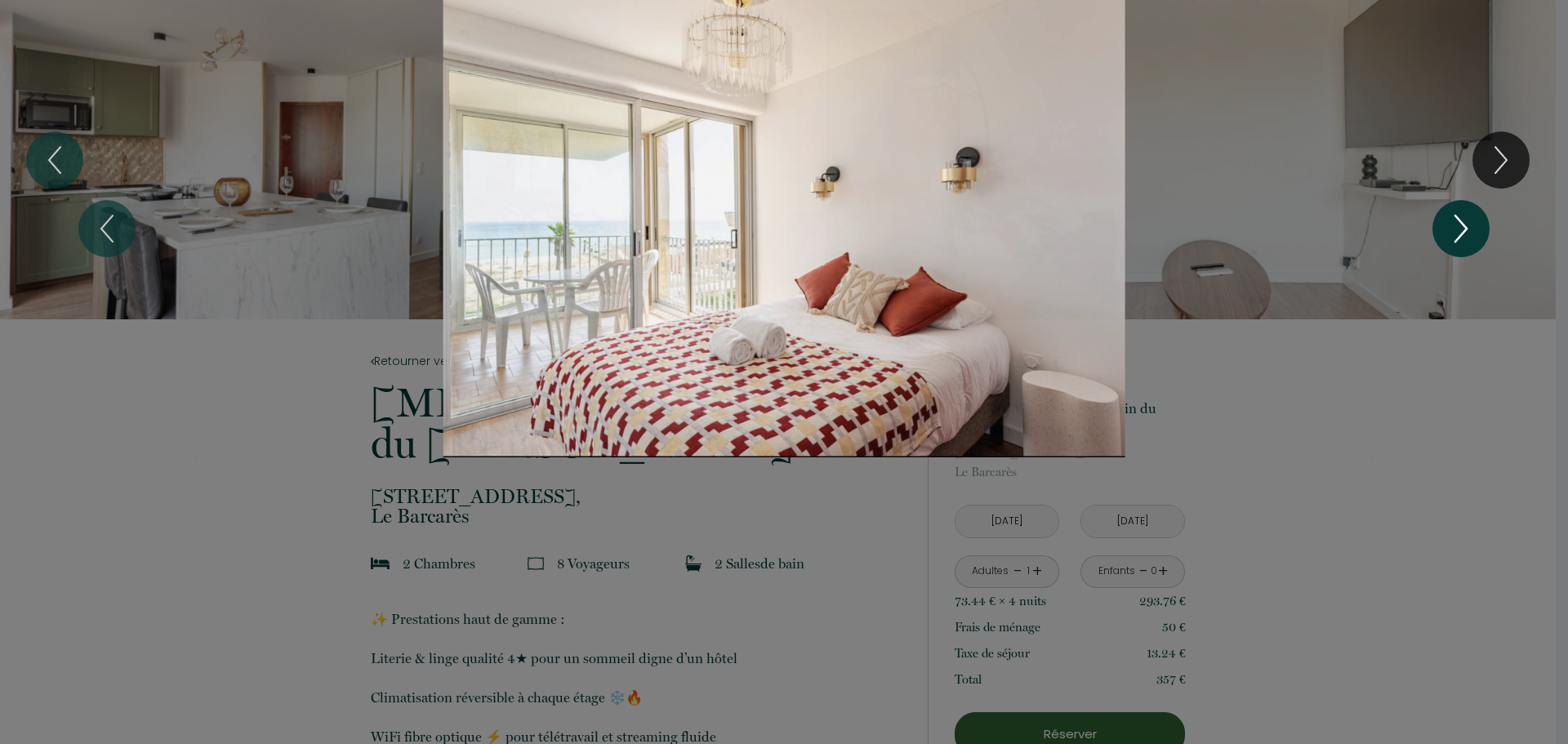
click at [1448, 231] on icon "Next" at bounding box center [1461, 229] width 34 height 49
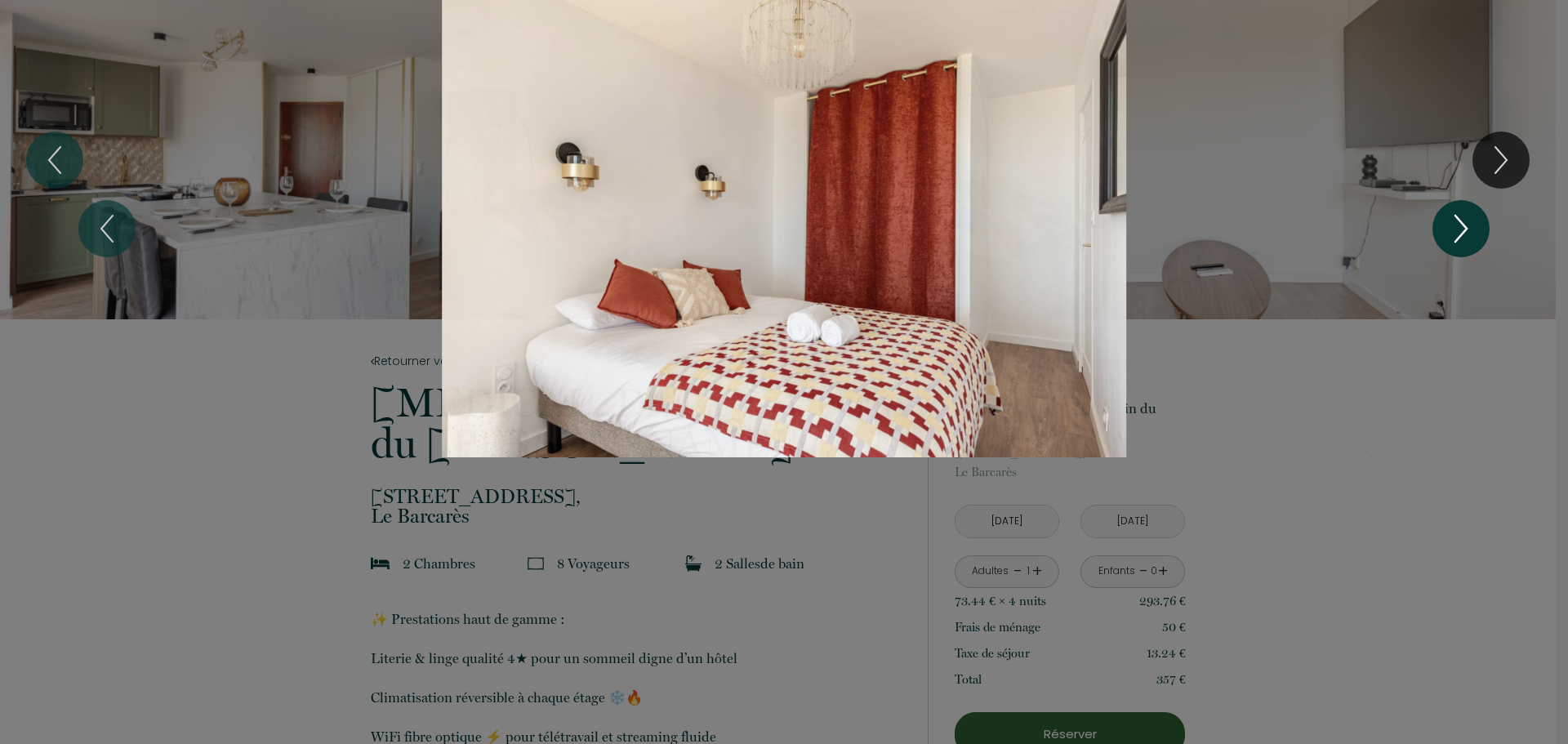
click at [1448, 231] on icon "Next" at bounding box center [1461, 229] width 34 height 49
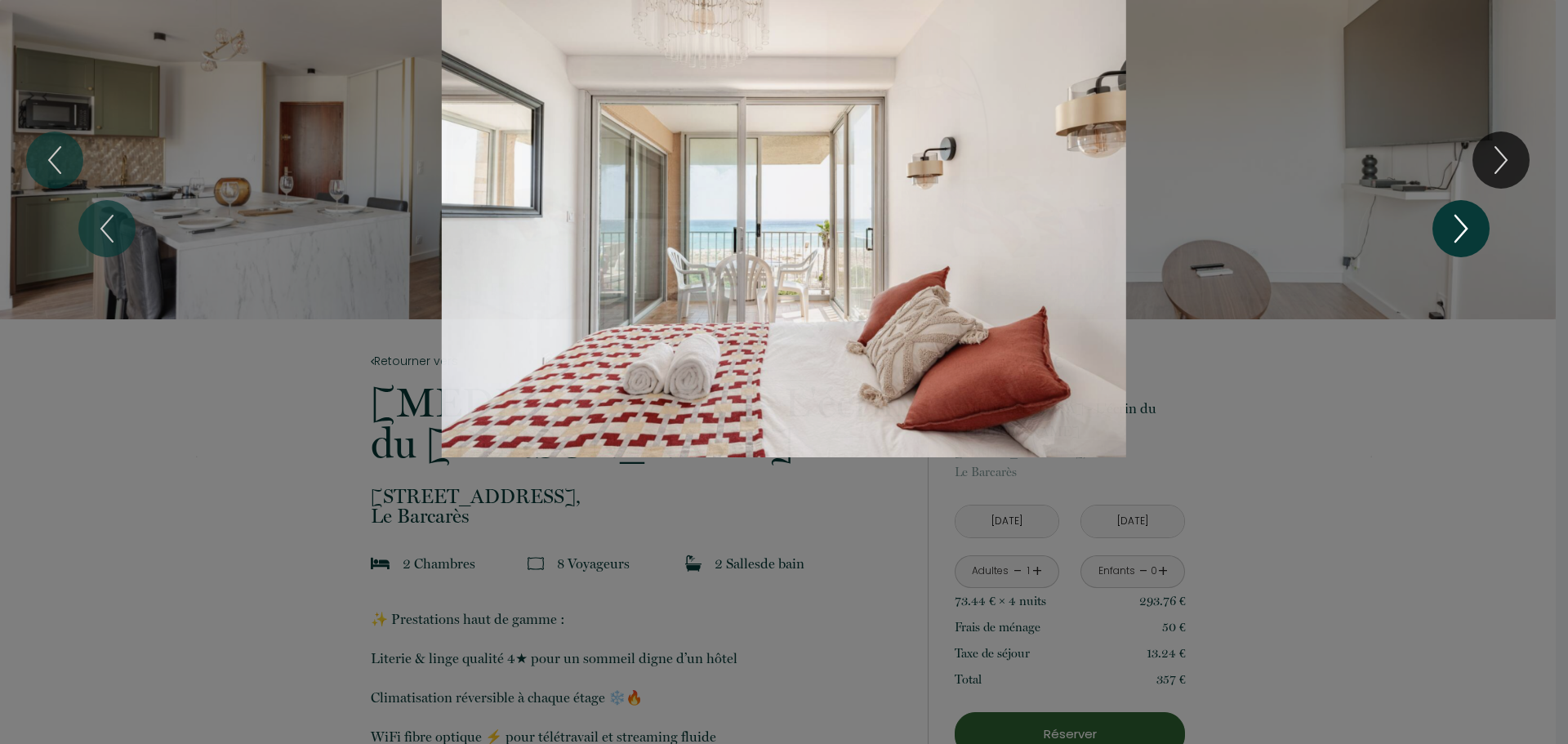
click at [1448, 231] on icon "Next" at bounding box center [1461, 229] width 34 height 49
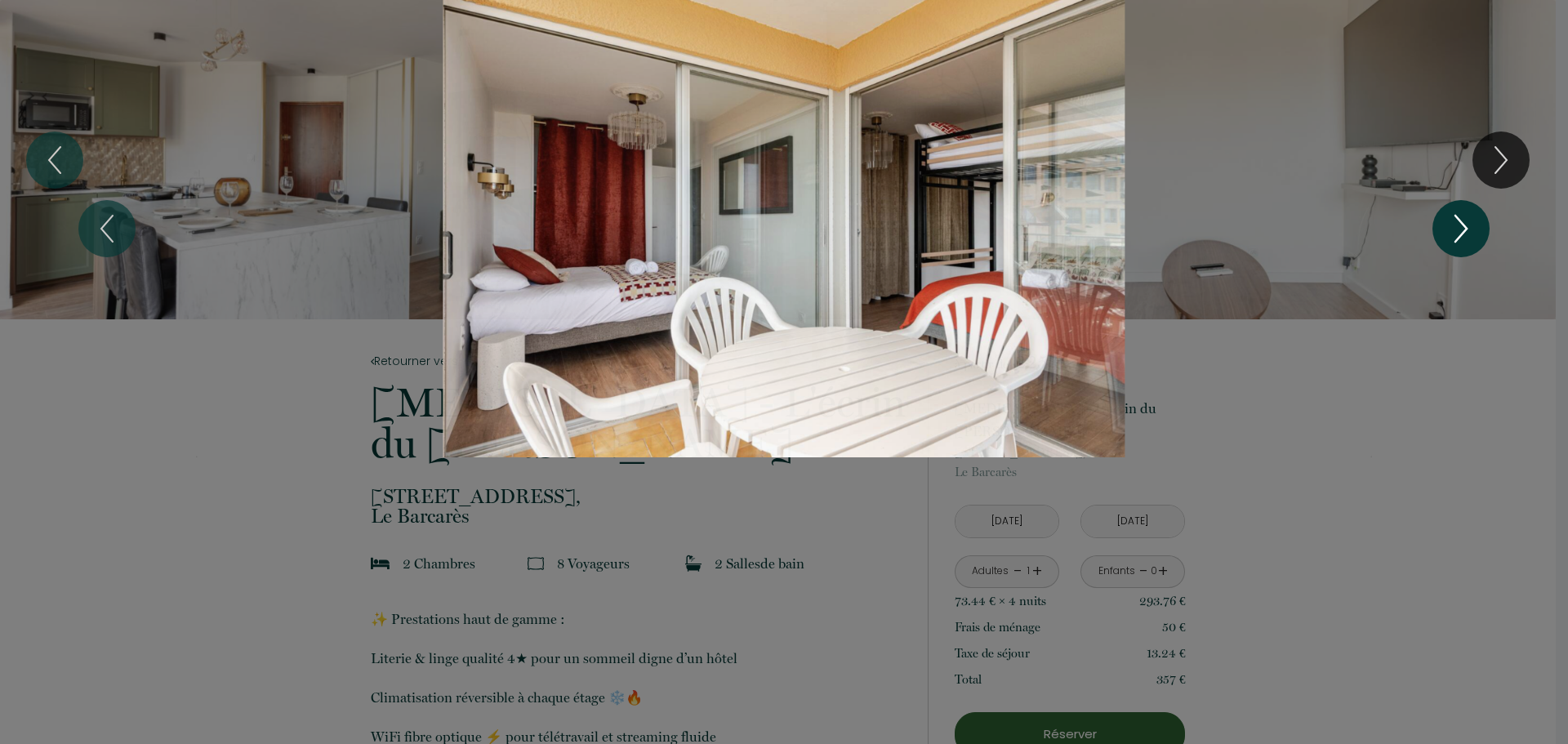
click at [1448, 231] on icon "Next" at bounding box center [1461, 229] width 34 height 49
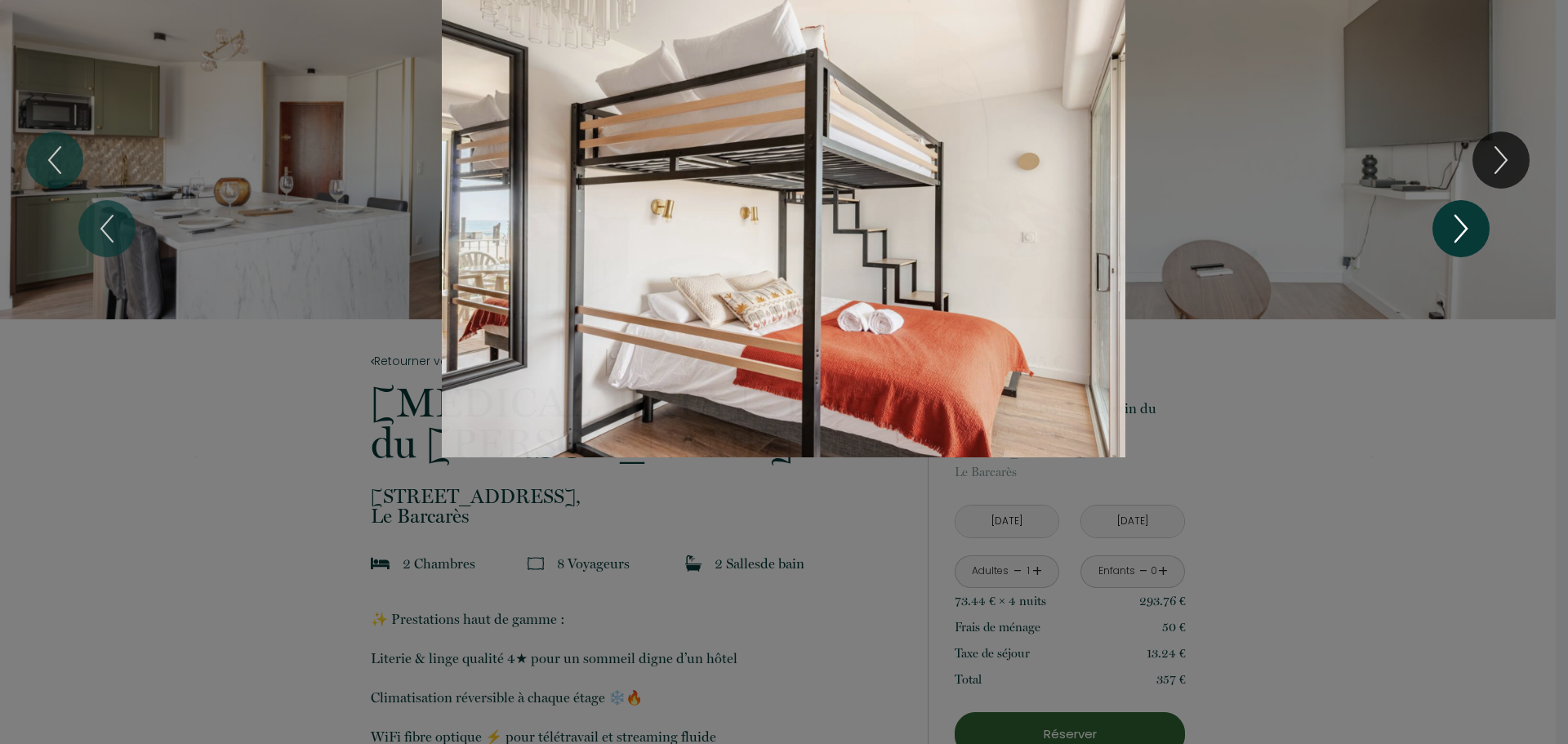
click at [1448, 231] on icon "Next" at bounding box center [1461, 229] width 34 height 49
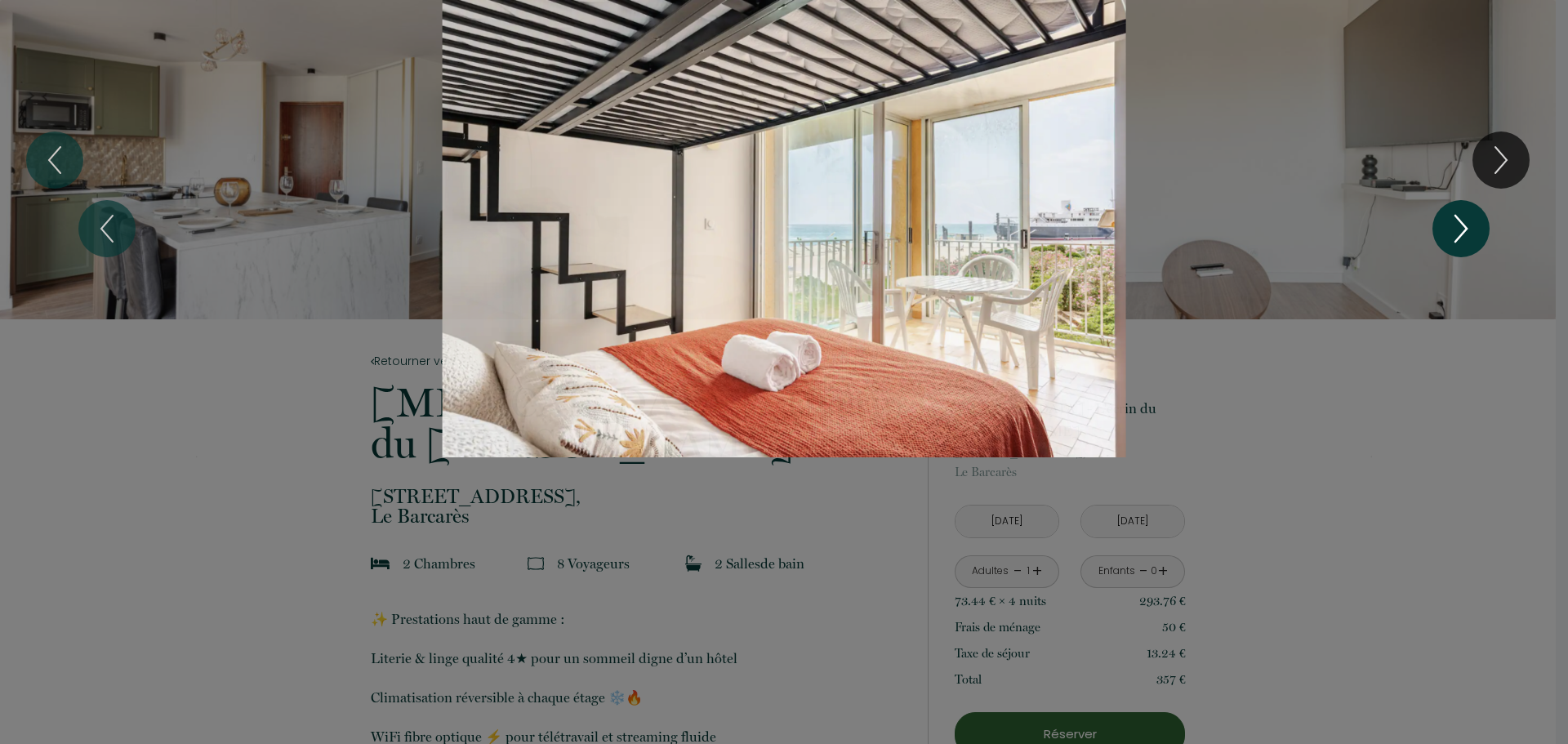
click at [1448, 231] on icon "Next" at bounding box center [1461, 229] width 34 height 49
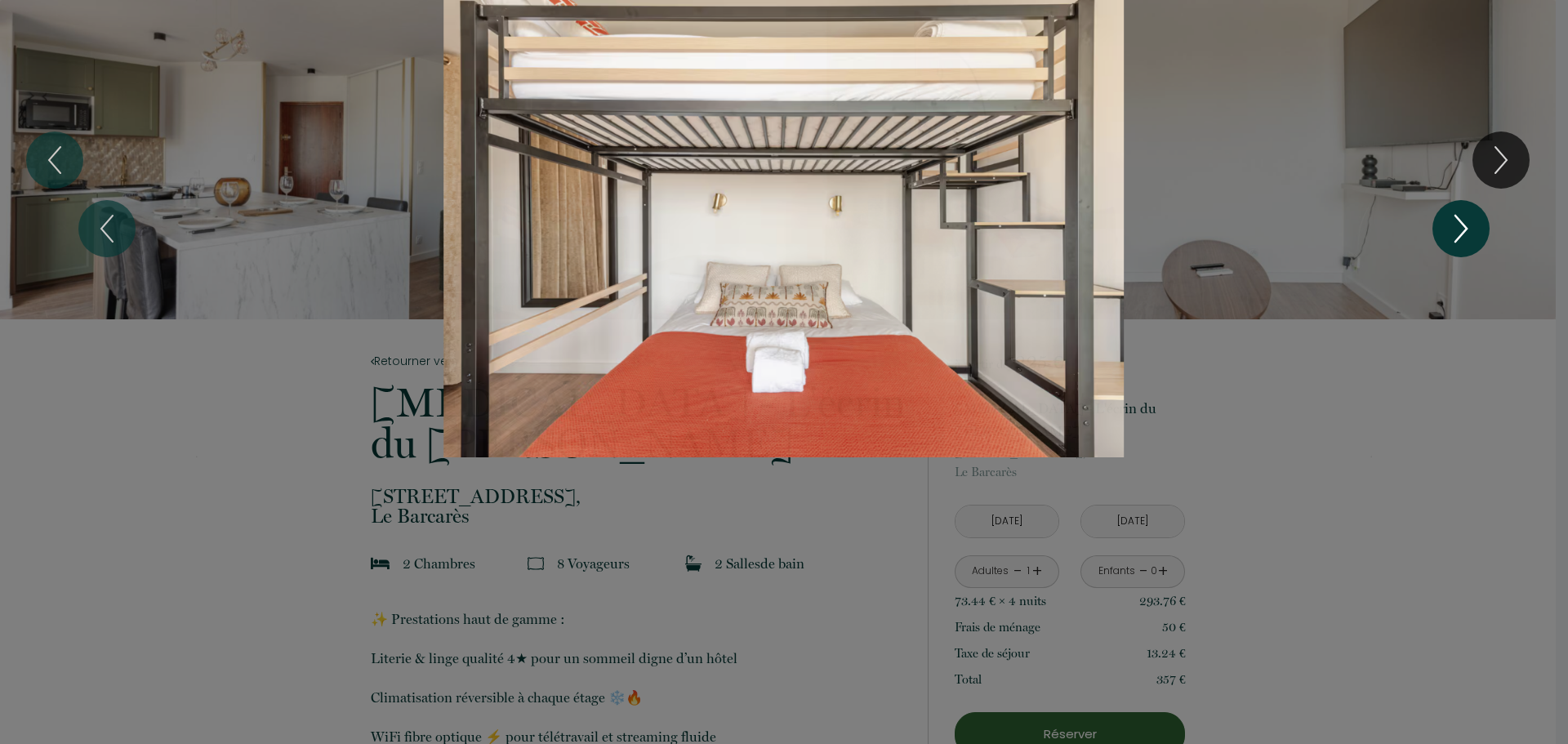
click at [1448, 231] on icon "Next" at bounding box center [1461, 229] width 34 height 49
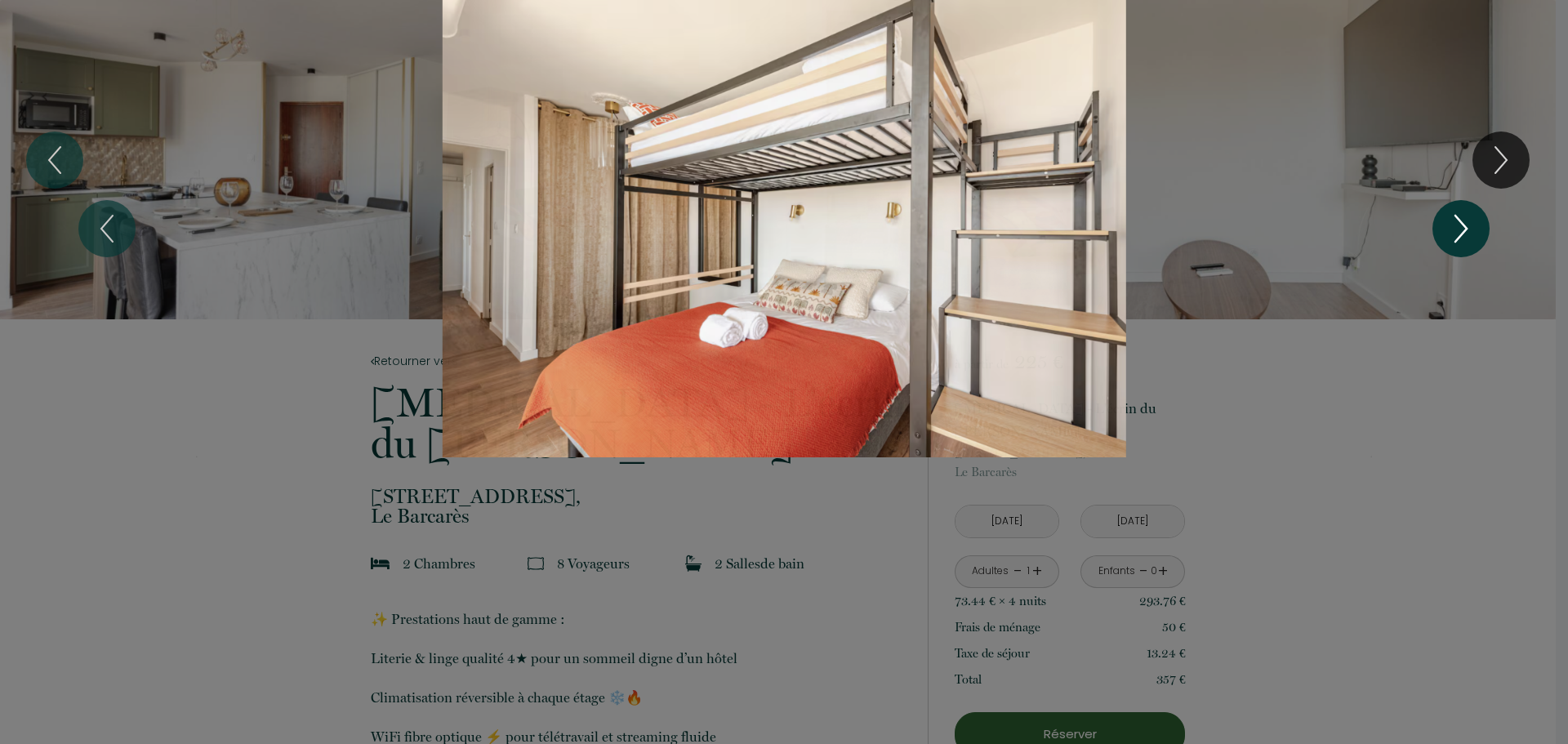
click at [1448, 231] on icon "Next" at bounding box center [1461, 229] width 34 height 49
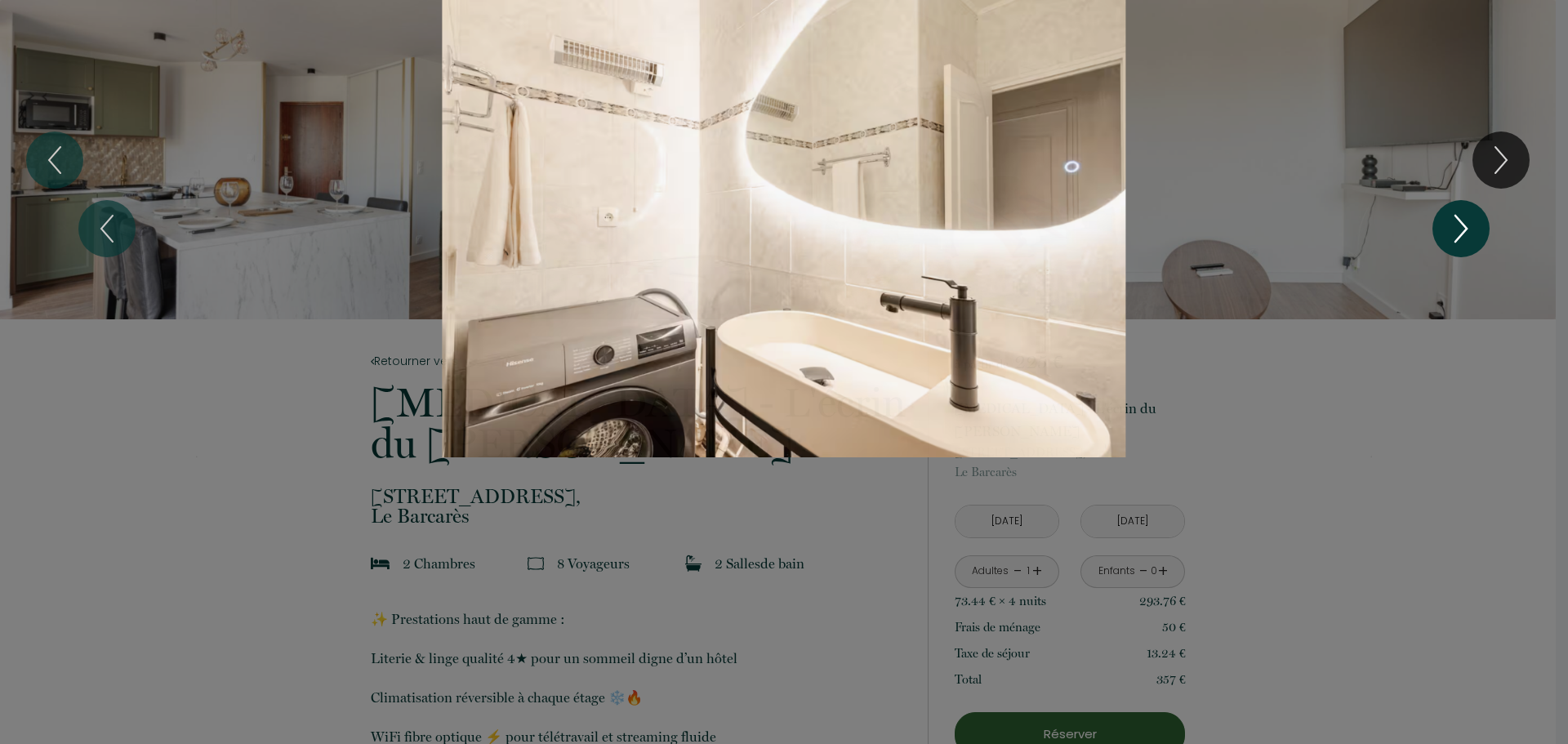
click at [1448, 231] on icon "Next" at bounding box center [1461, 229] width 34 height 49
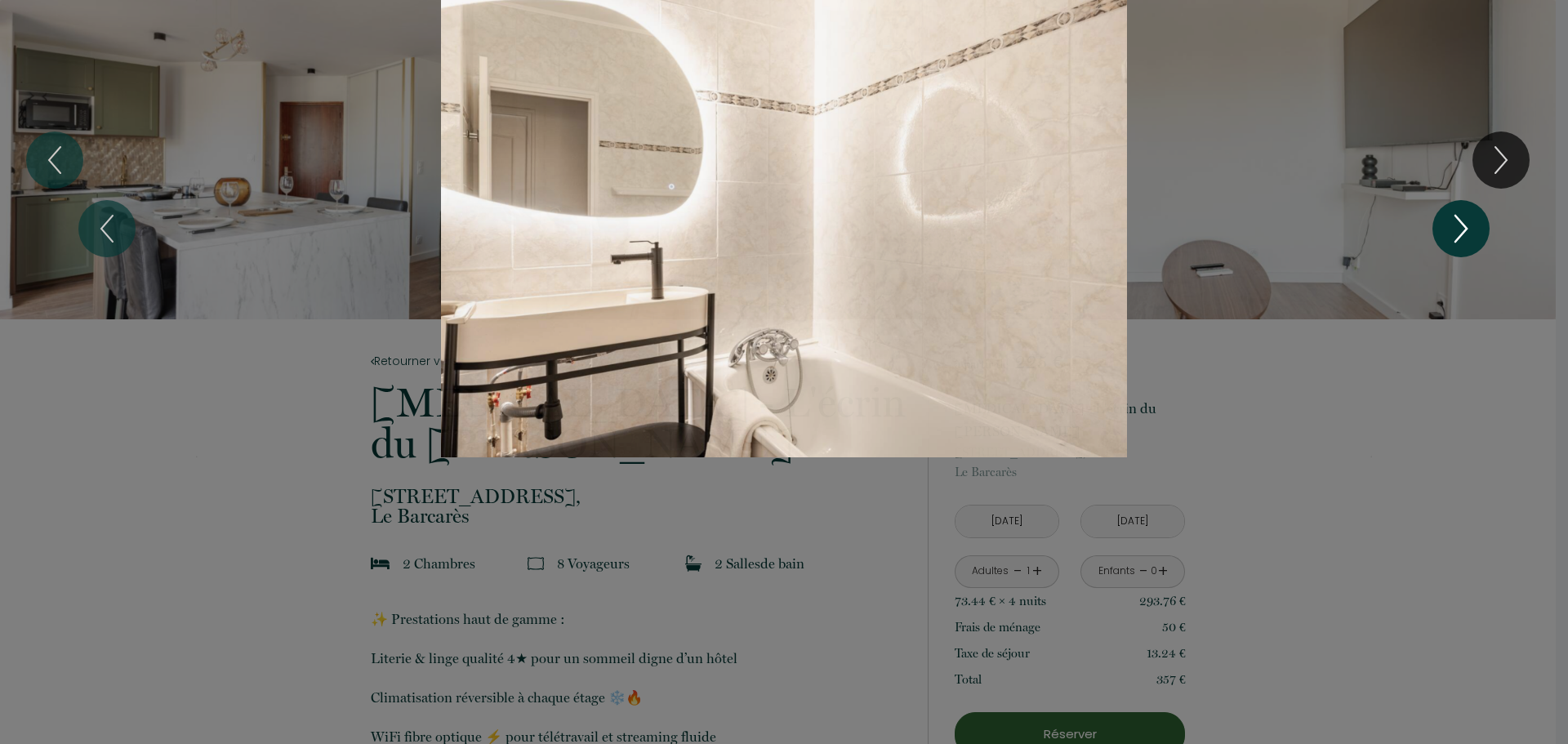
click at [1448, 231] on icon "Next" at bounding box center [1461, 229] width 34 height 49
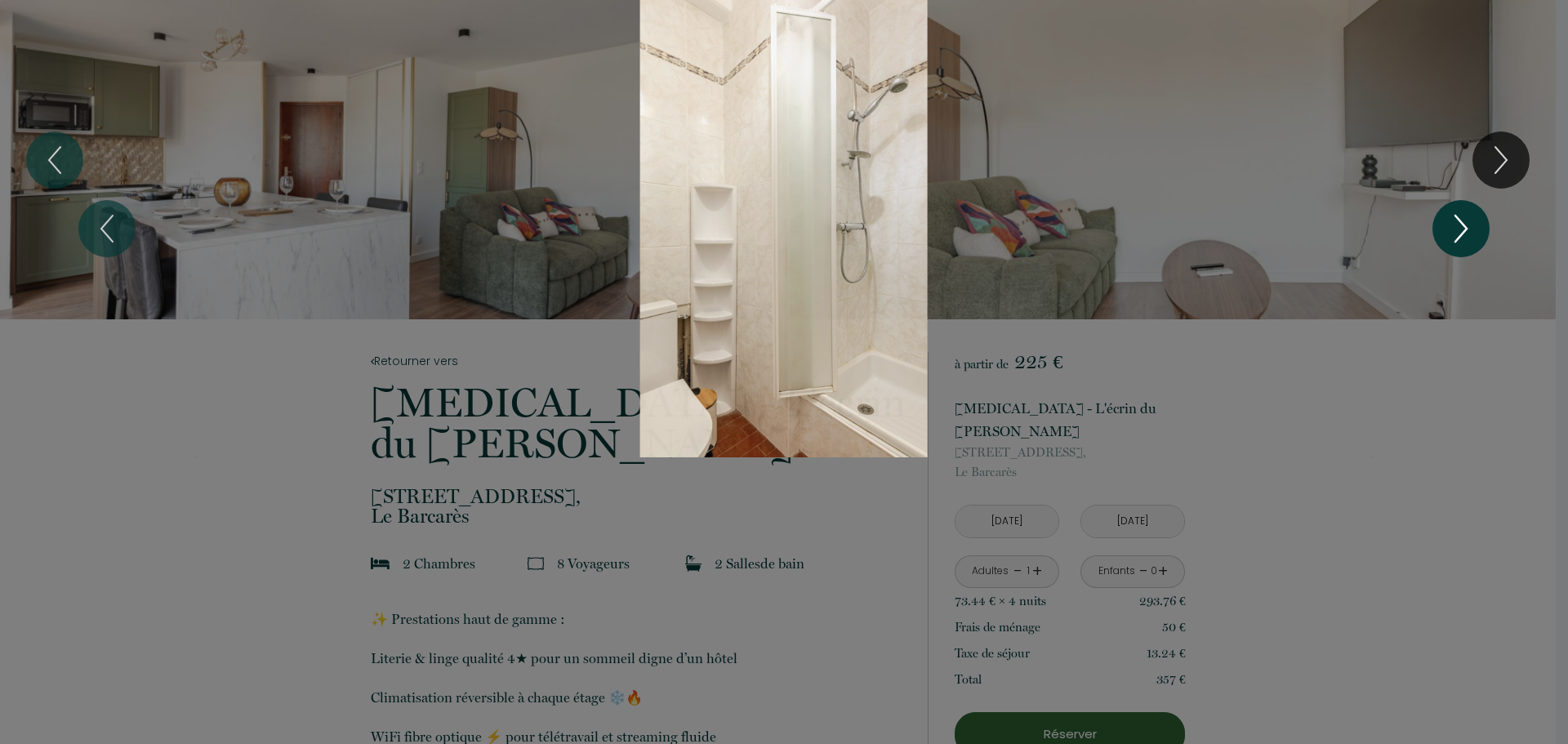
click at [1448, 231] on icon "Next" at bounding box center [1461, 229] width 34 height 49
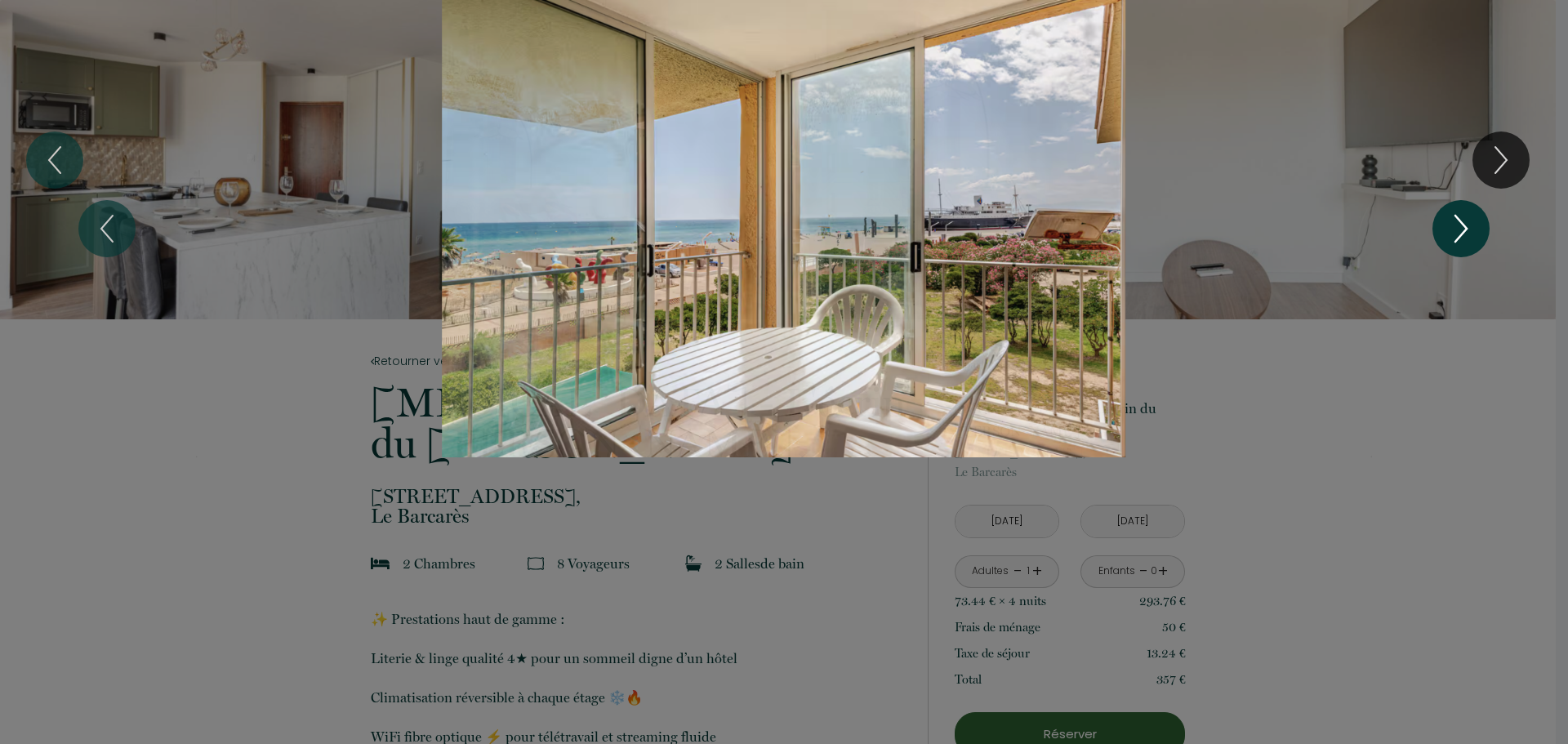
click at [1448, 231] on icon "Next" at bounding box center [1461, 229] width 34 height 49
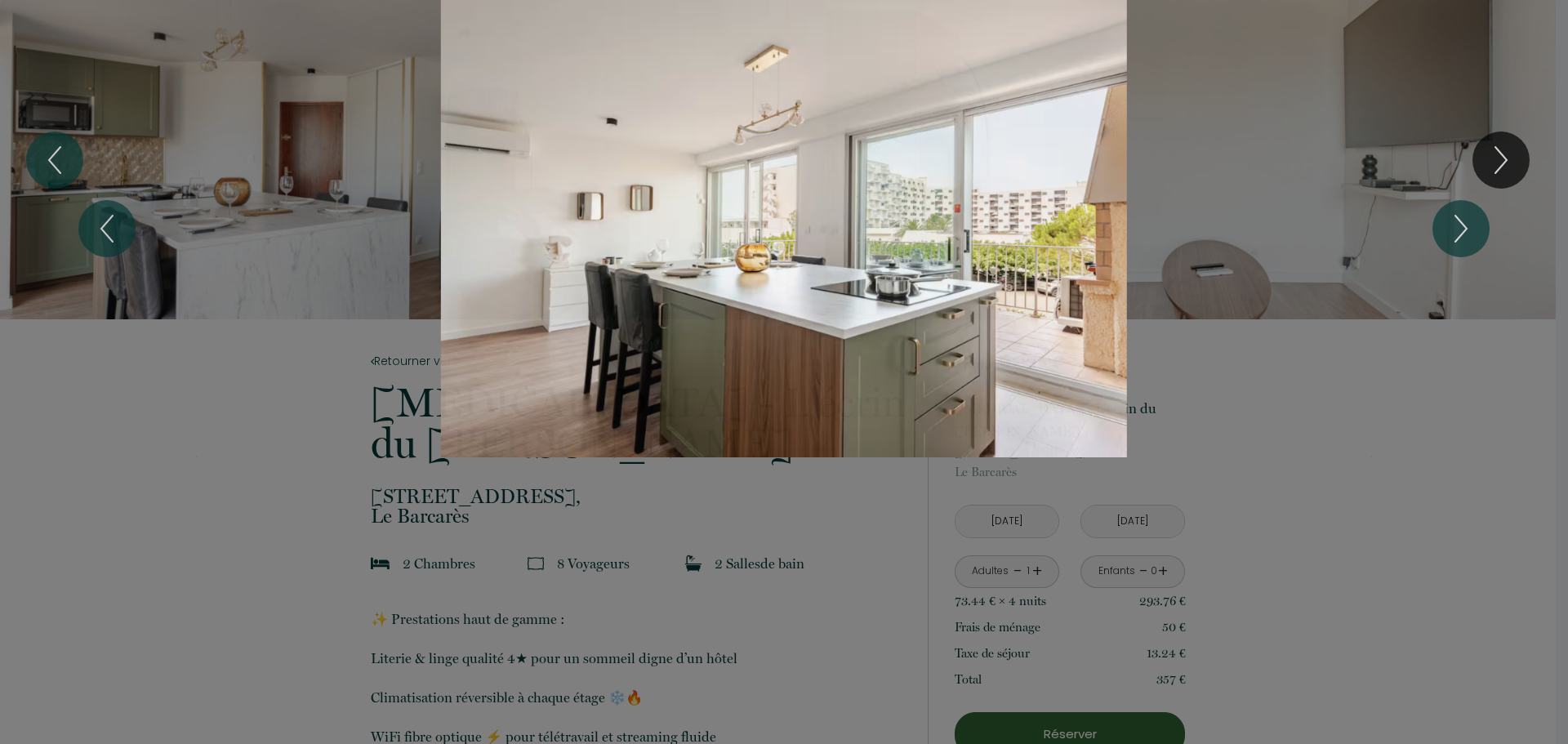
click at [1467, 398] on div "1 2 3 4 5 6 7 8 9 10 11 12 13 14 15 16 17 18 19 20" at bounding box center [784, 229] width 1568 height 458
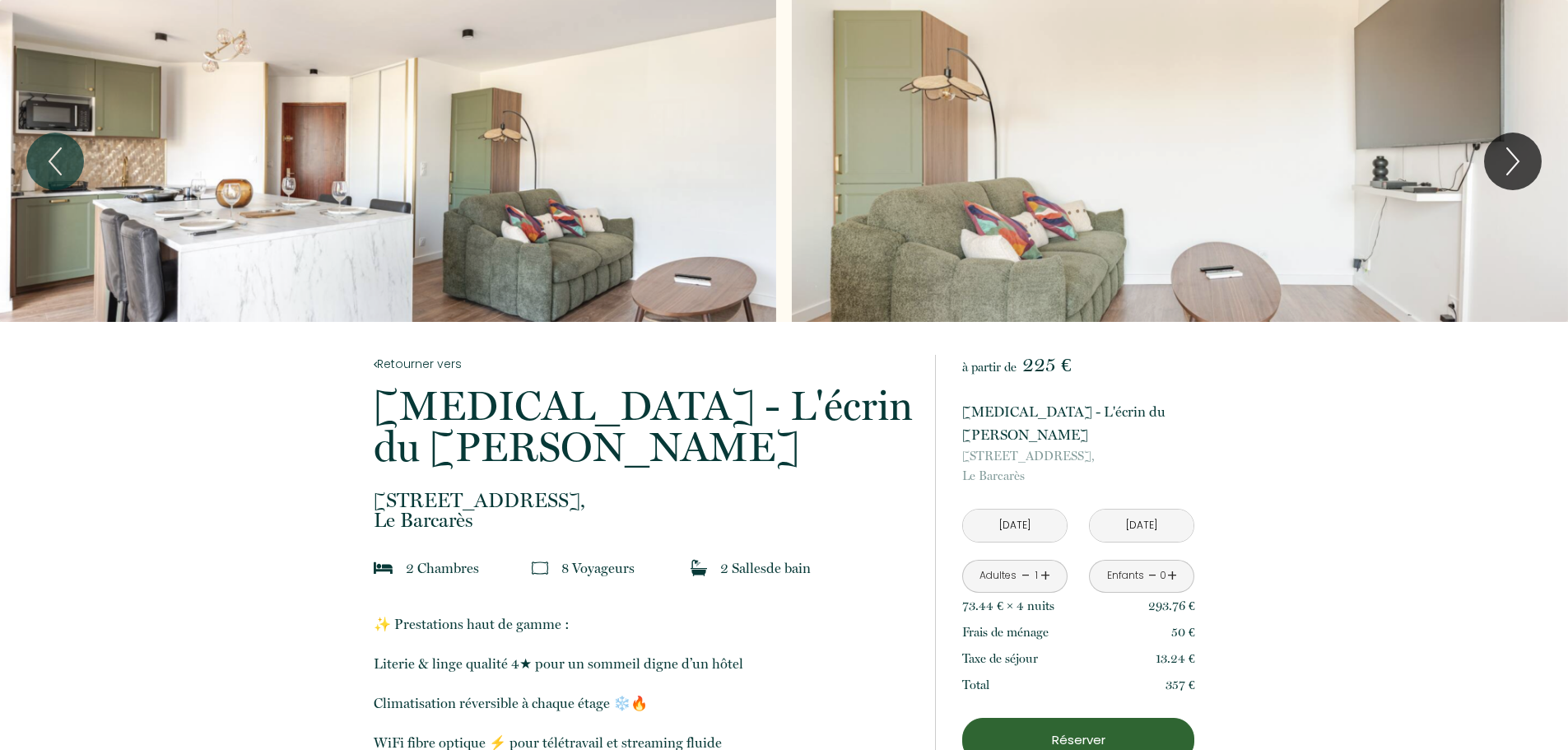
click at [1148, 509] on input "[DATE]" at bounding box center [1142, 525] width 104 height 32
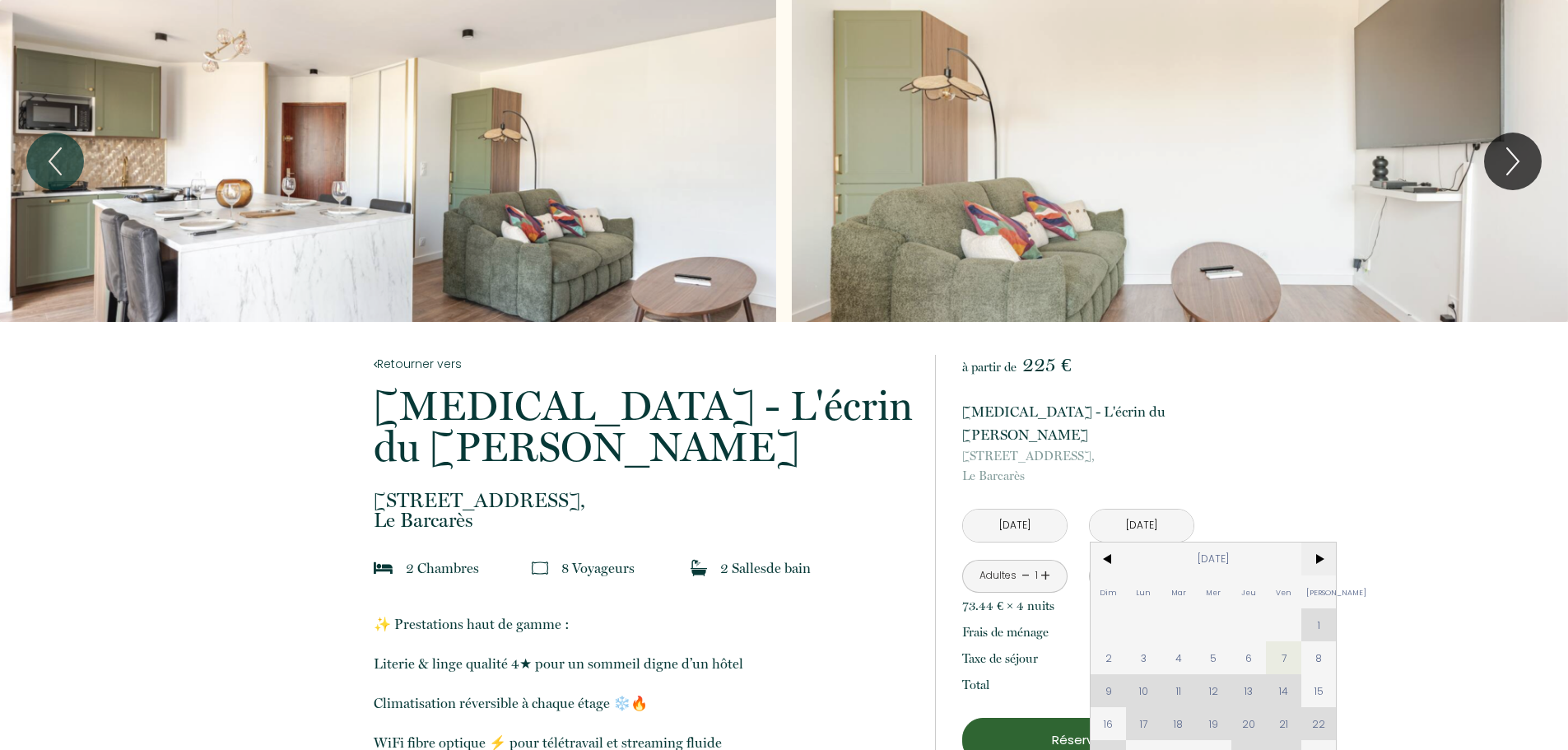
click at [1321, 543] on span ">" at bounding box center [1319, 559] width 35 height 33
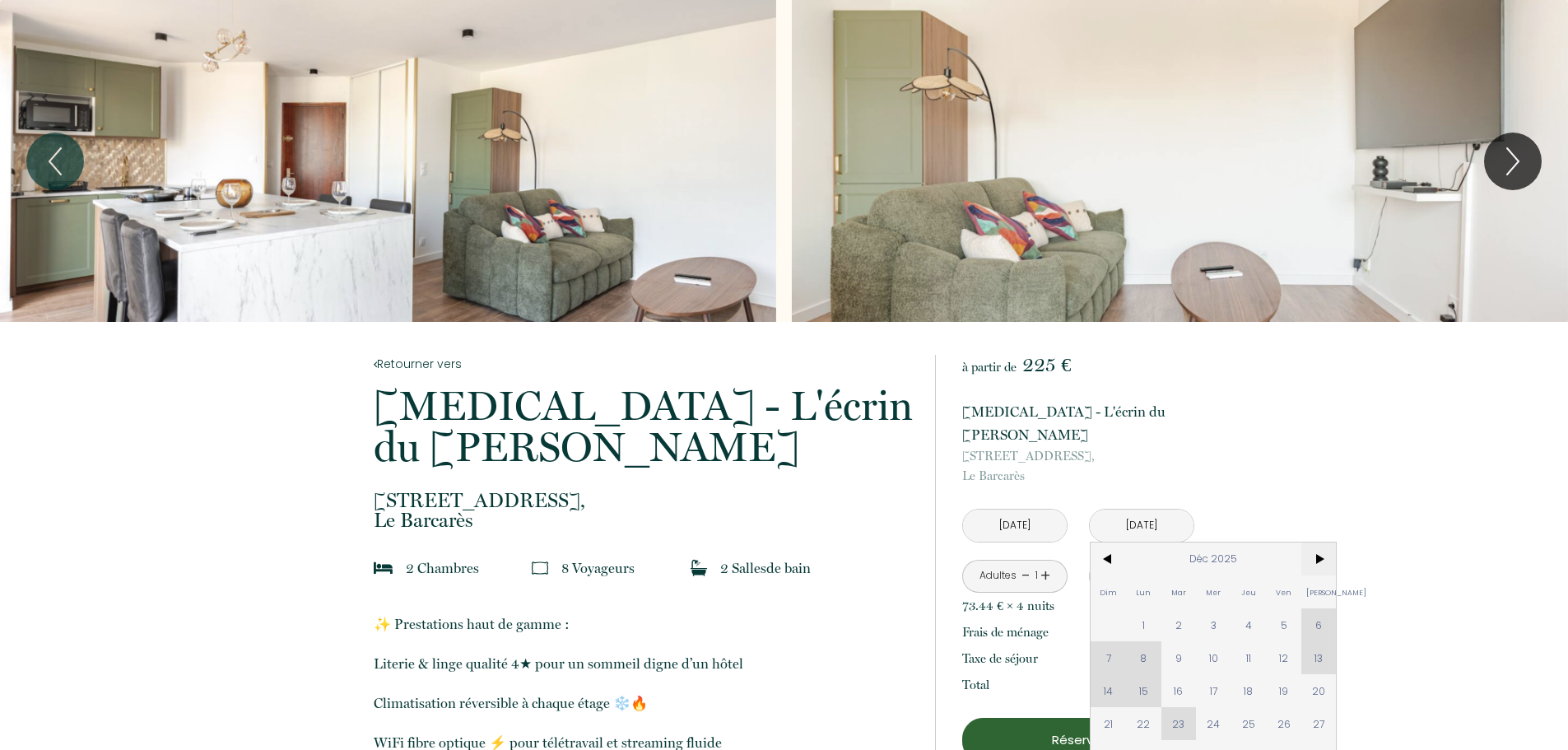
click at [1321, 543] on span ">" at bounding box center [1319, 559] width 35 height 33
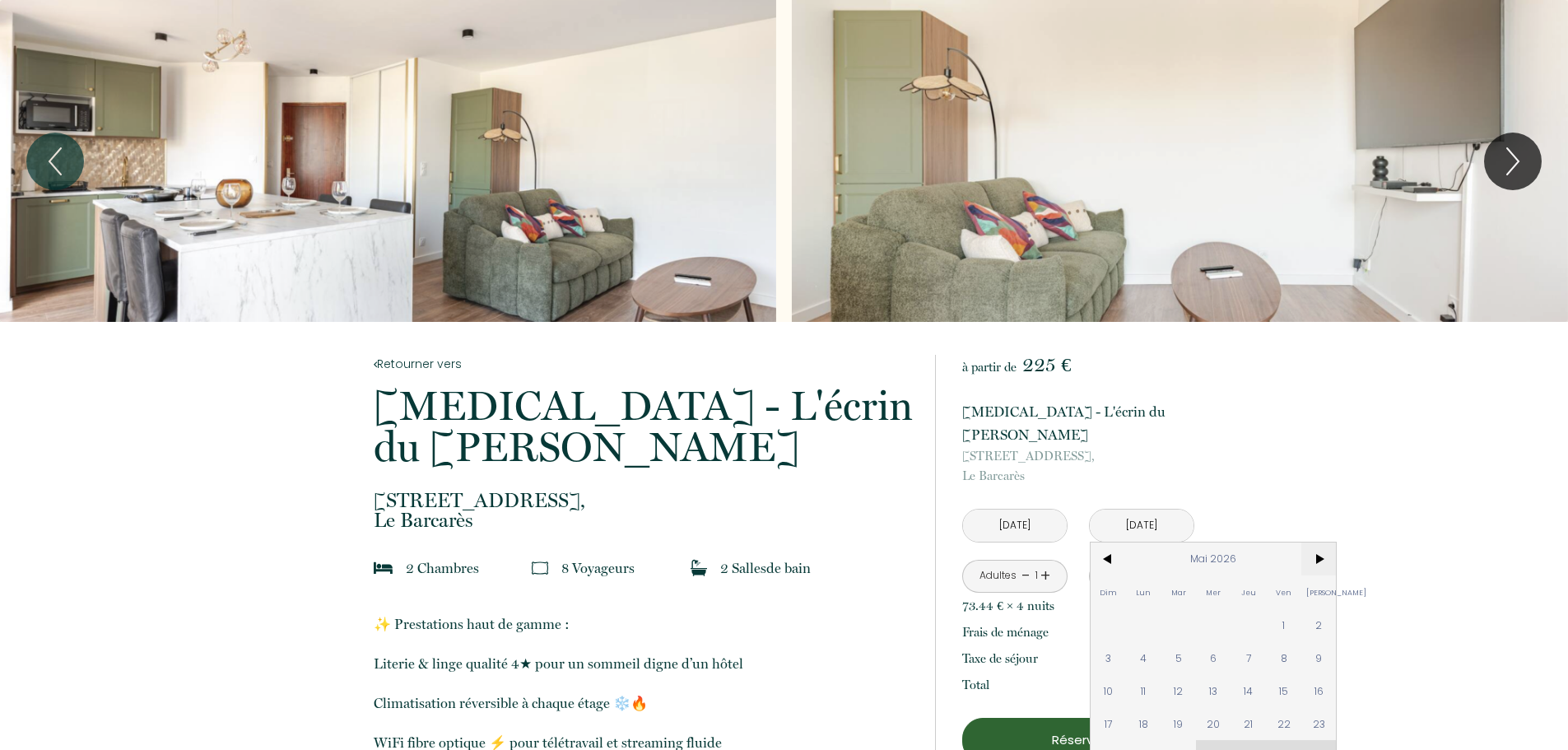
click at [1321, 543] on span ">" at bounding box center [1319, 559] width 35 height 33
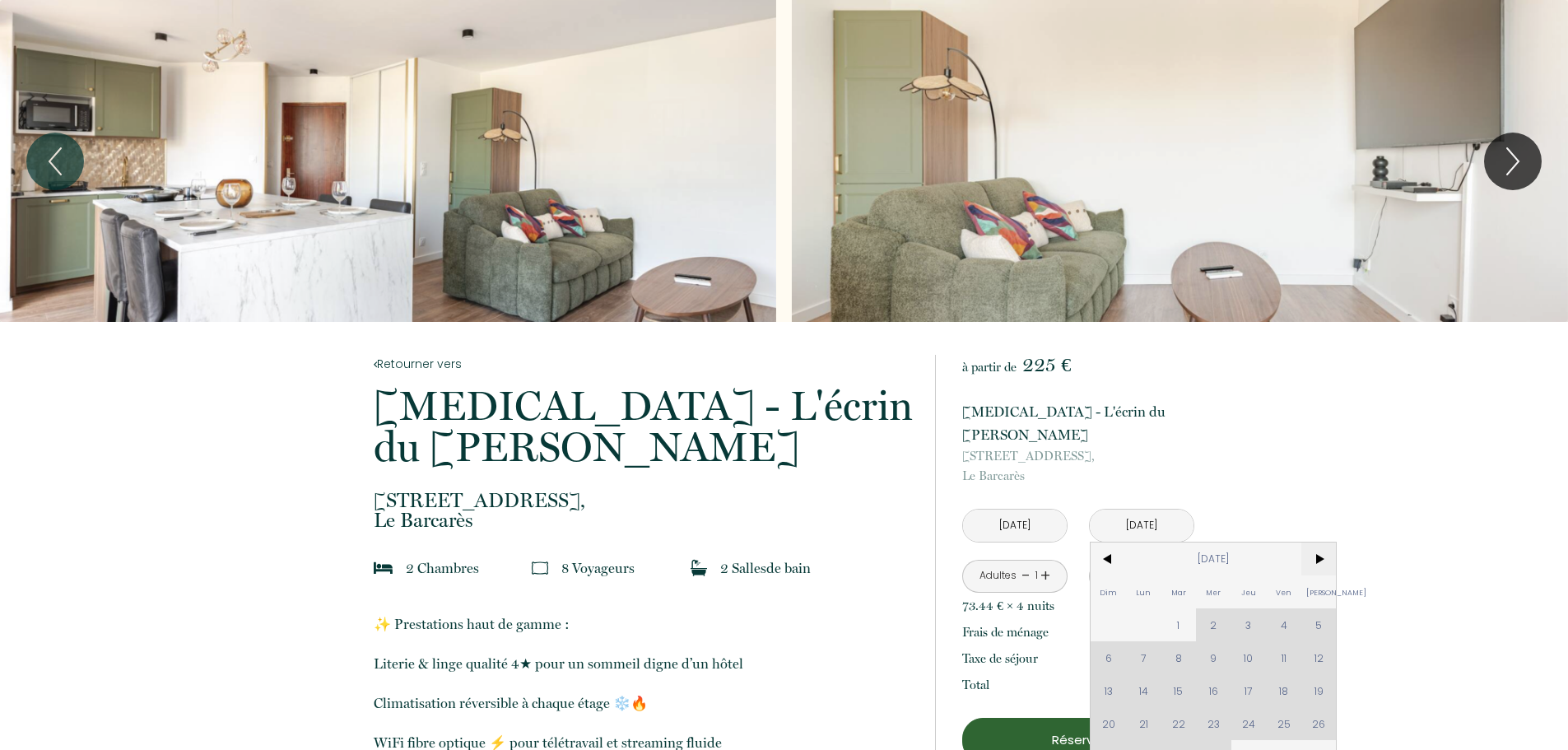
click at [1321, 543] on span ">" at bounding box center [1319, 559] width 35 height 33
